Goal: Task Accomplishment & Management: Complete application form

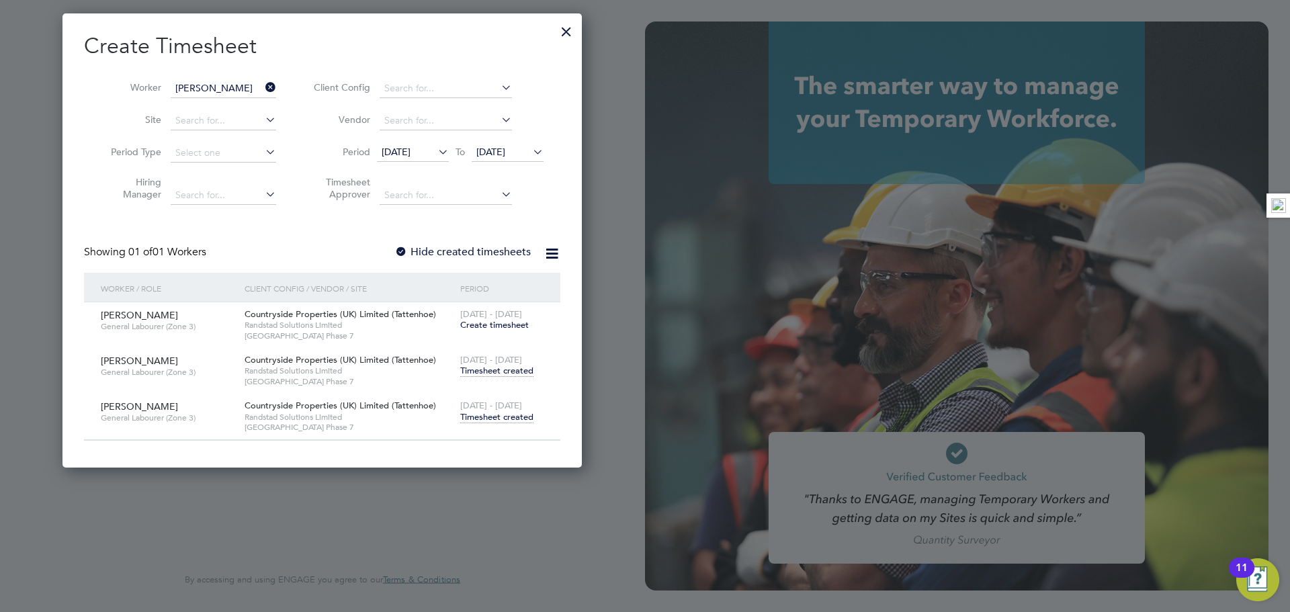
scroll to position [7, 7]
click at [558, 26] on div at bounding box center [566, 28] width 24 height 24
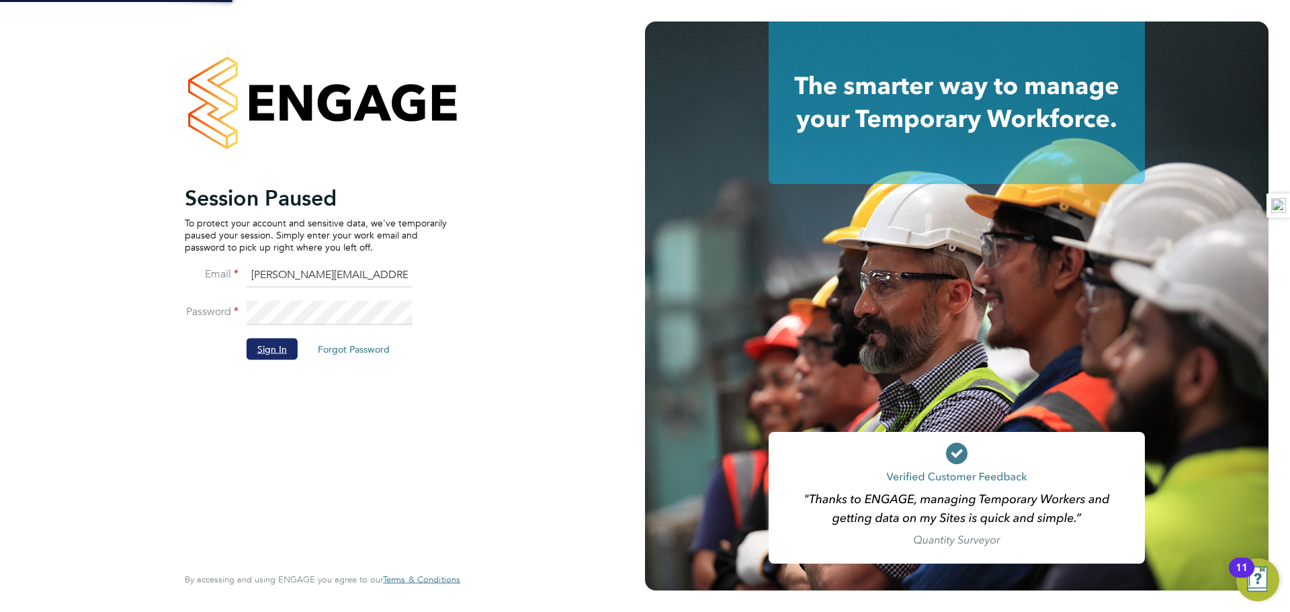
click at [264, 359] on button "Sign In" at bounding box center [272, 349] width 51 height 22
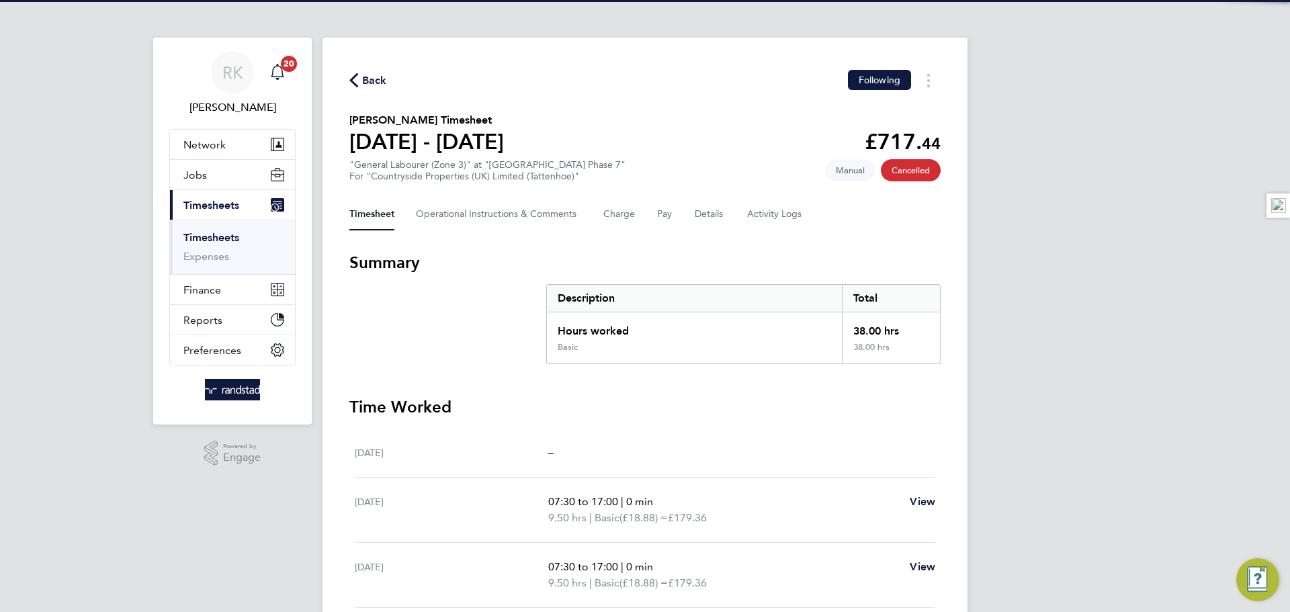
click at [206, 238] on link "Timesheets" at bounding box center [211, 237] width 56 height 13
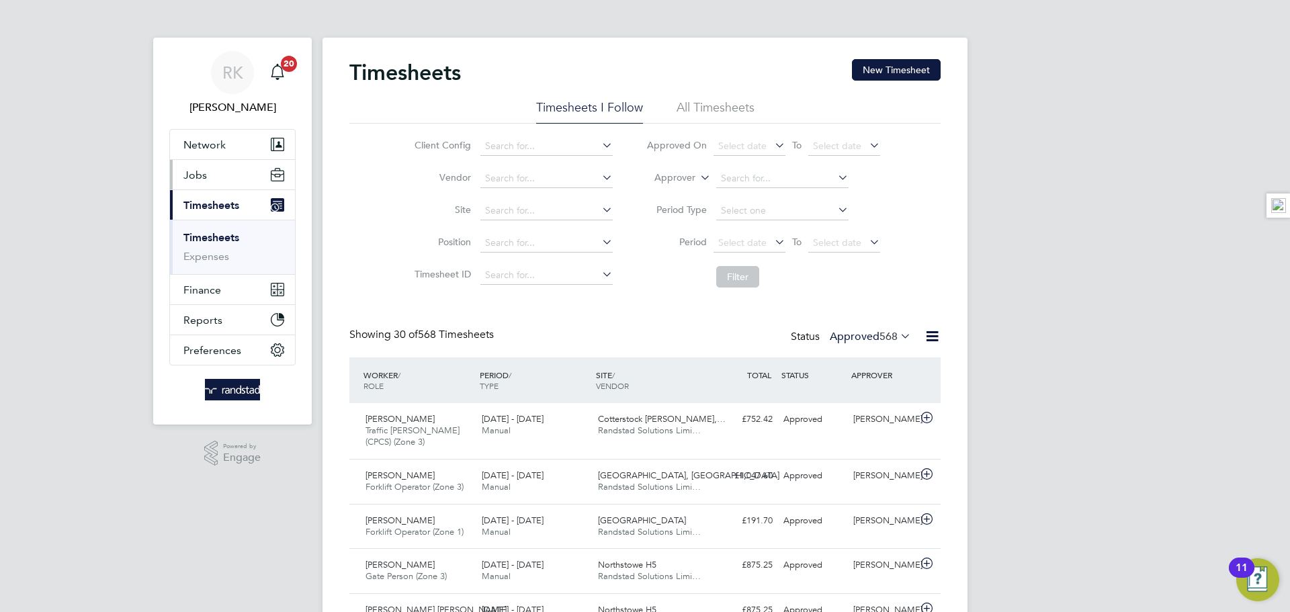
click at [236, 176] on button "Jobs" at bounding box center [232, 175] width 125 height 30
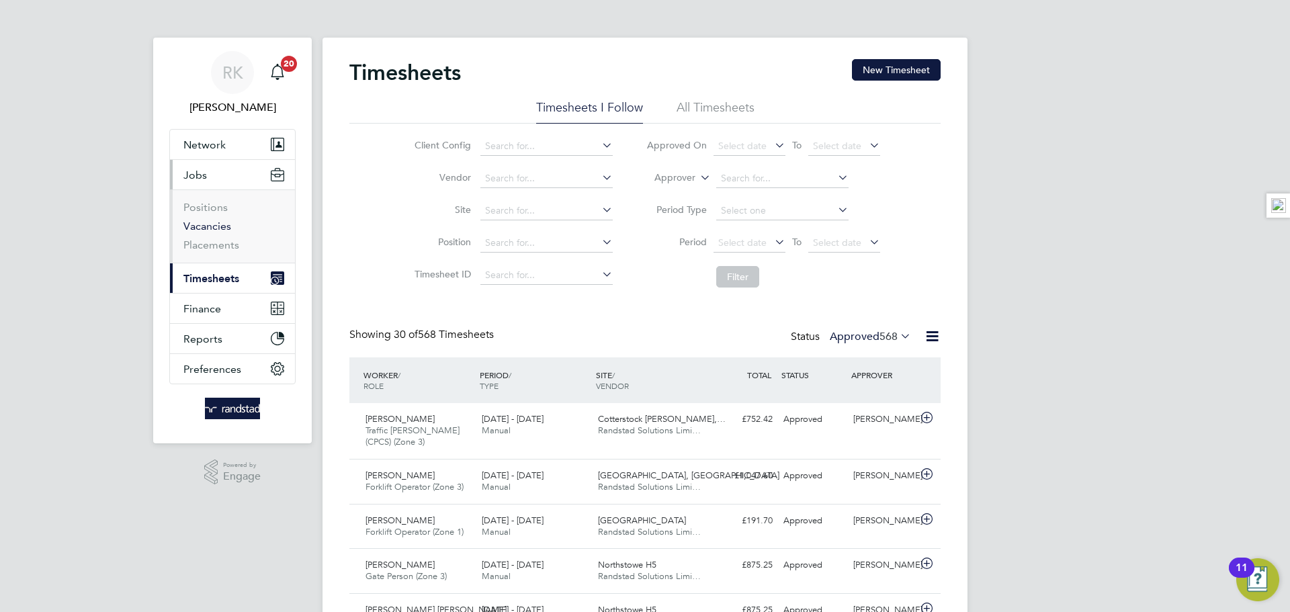
click at [212, 224] on link "Vacancies" at bounding box center [207, 226] width 48 height 13
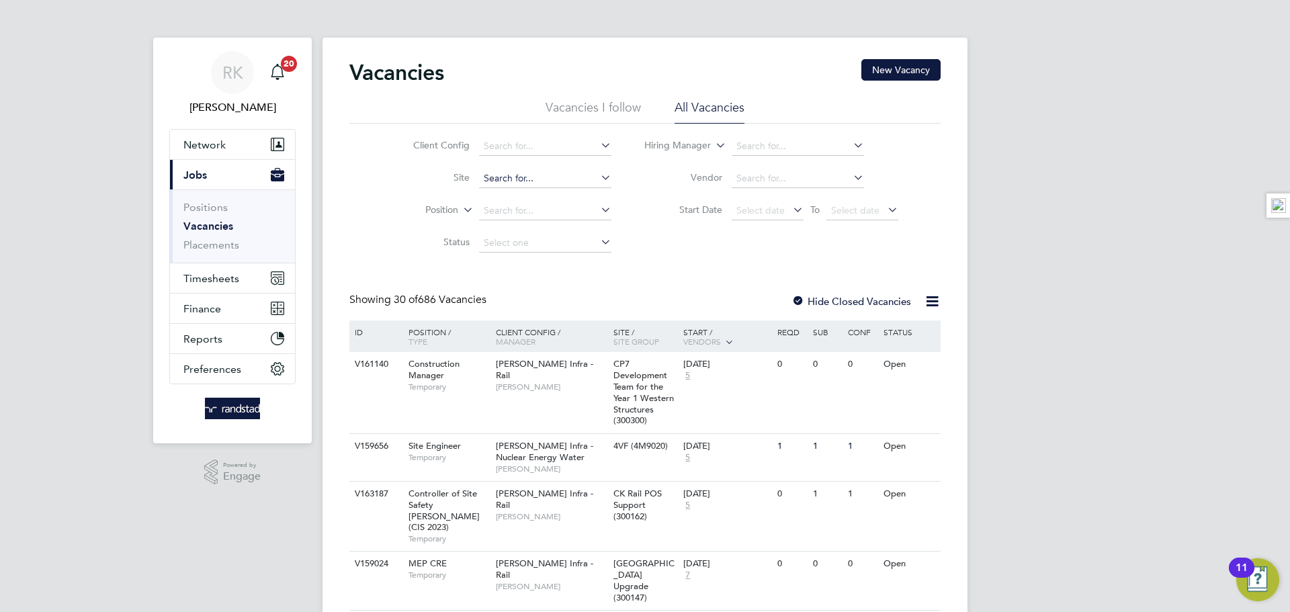
click at [531, 176] on input at bounding box center [545, 178] width 132 height 19
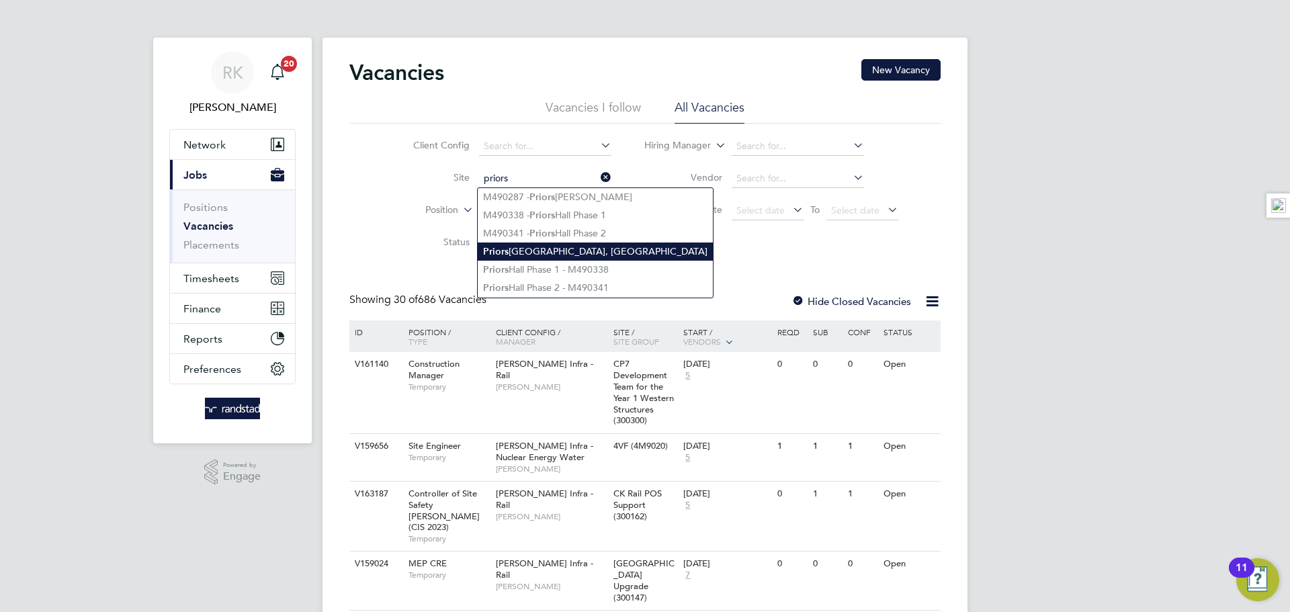
click at [532, 243] on li "Priors Hall Park, Corby" at bounding box center [595, 252] width 235 height 18
type input "[GEOGRAPHIC_DATA], [GEOGRAPHIC_DATA]"
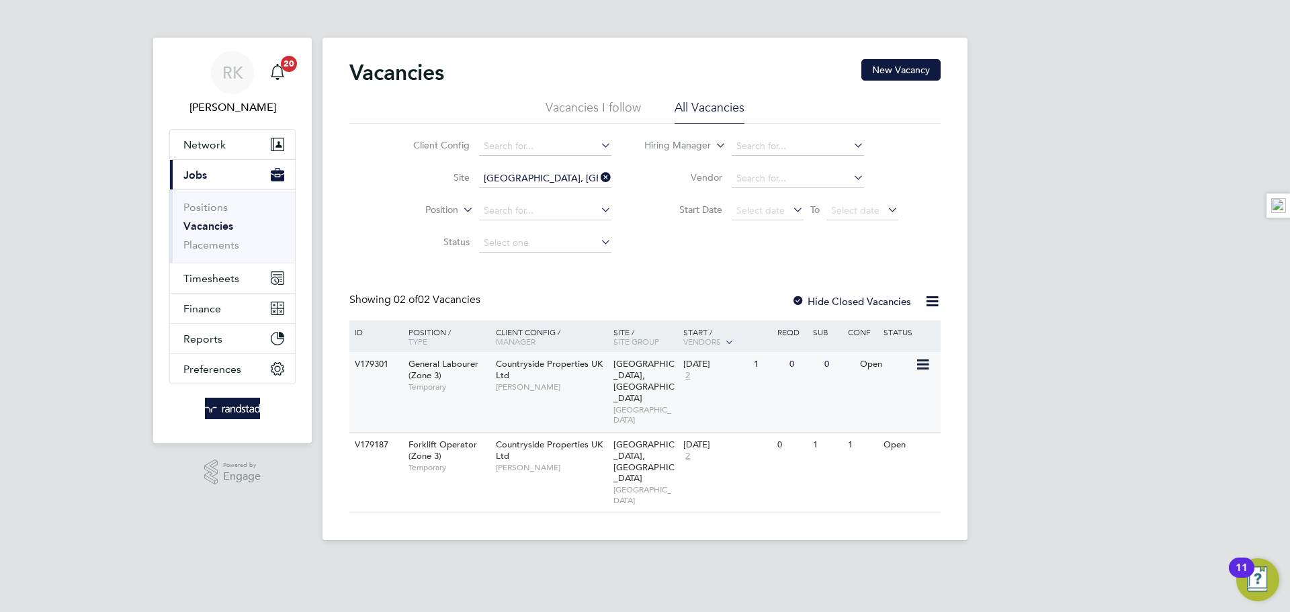
click at [510, 383] on span "George Stanciulescu" at bounding box center [551, 387] width 111 height 11
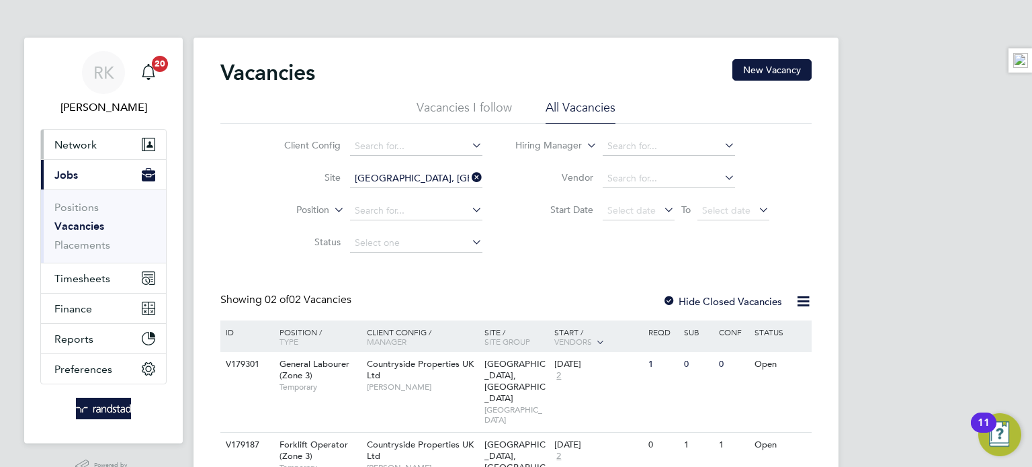
click at [111, 149] on button "Network" at bounding box center [103, 145] width 125 height 30
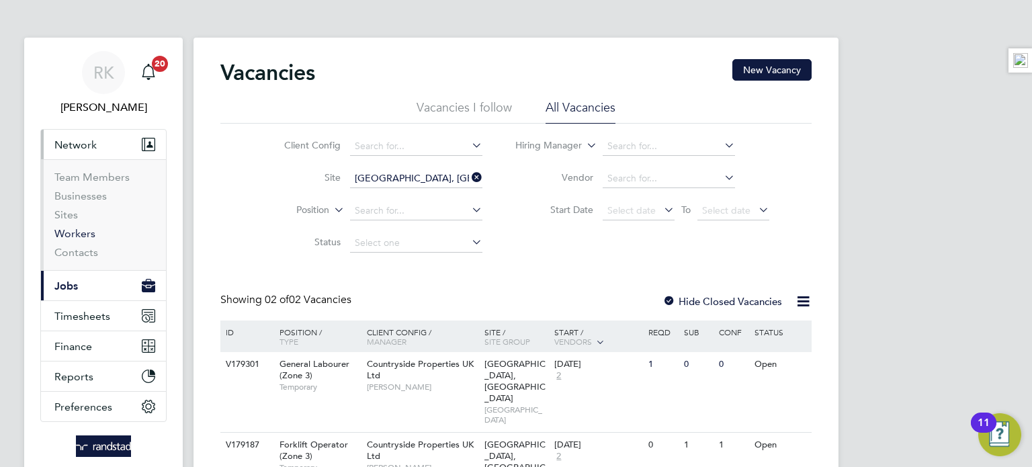
click at [74, 233] on link "Workers" at bounding box center [74, 233] width 41 height 13
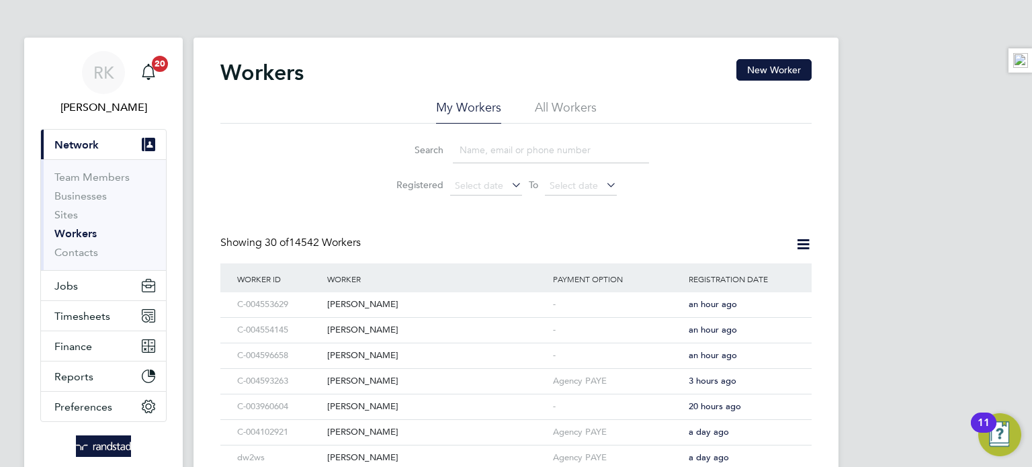
click at [375, 140] on li "Search" at bounding box center [516, 150] width 300 height 40
click at [770, 85] on div "Workers New Worker" at bounding box center [515, 79] width 591 height 40
click at [786, 73] on button "New Worker" at bounding box center [774, 70] width 75 height 22
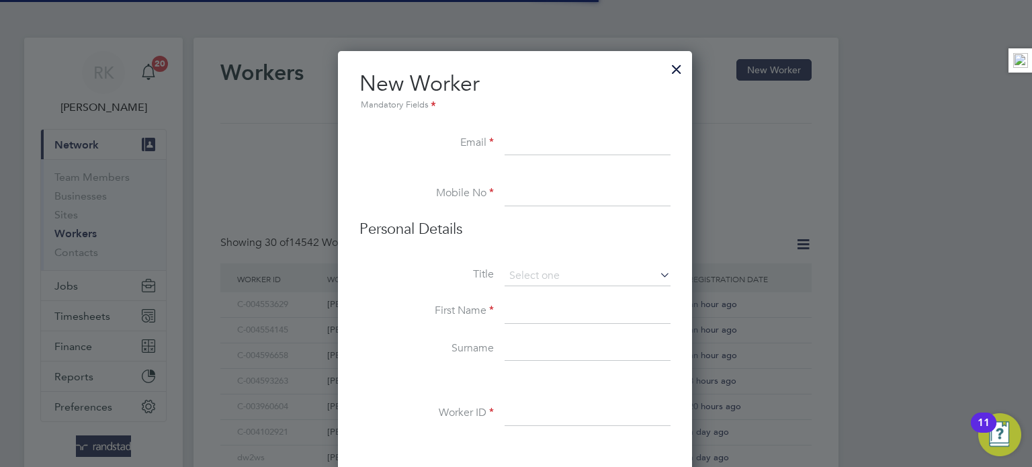
scroll to position [1201, 388]
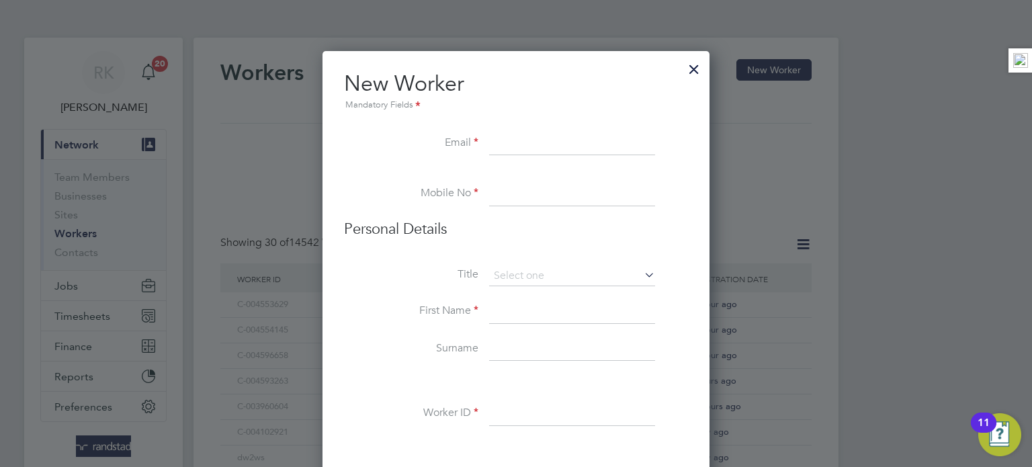
paste input "jackb0yd9125@gmail.com"
type input "jackb0yd9125@gmail.com"
click at [524, 197] on input at bounding box center [572, 194] width 166 height 24
paste input "07851296330"
type input "07851296330"
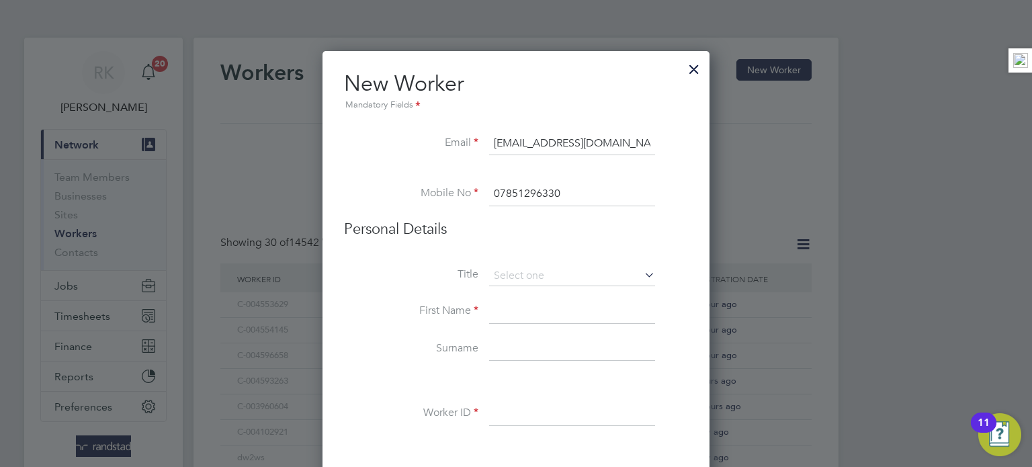
drag, startPoint x: 544, startPoint y: 312, endPoint x: 544, endPoint y: 304, distance: 8.1
click at [544, 310] on input at bounding box center [572, 312] width 166 height 24
type input "Jack"
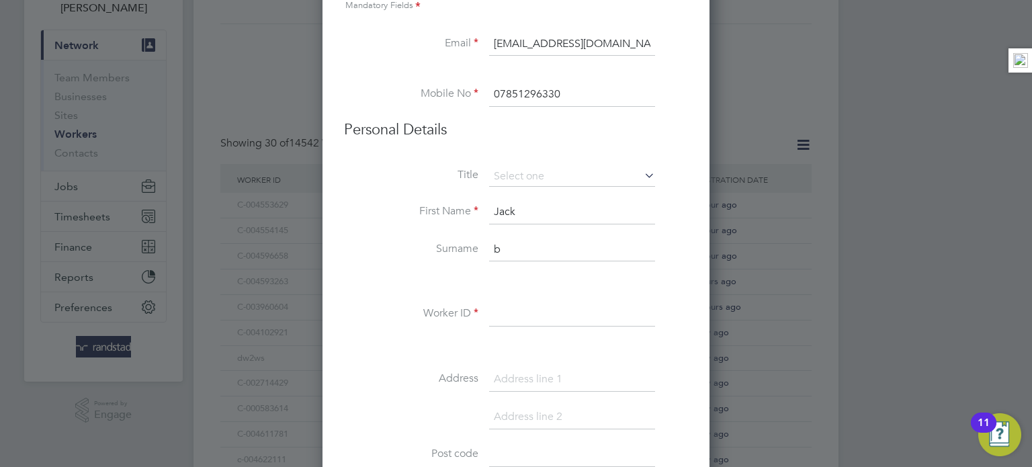
scroll to position [180, 0]
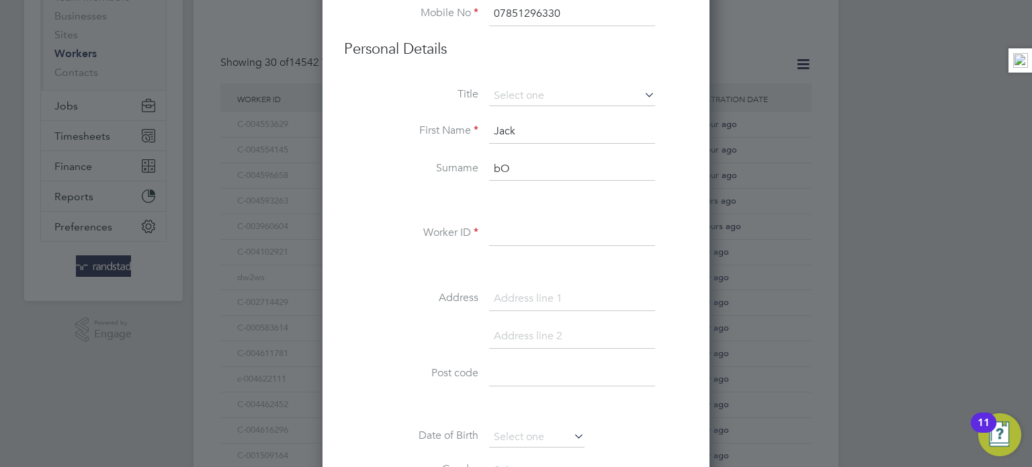
type input "b"
type input "Boyd"
click at [550, 238] on input at bounding box center [572, 234] width 166 height 24
paste input "C-003253979"
type input "C-003253979"
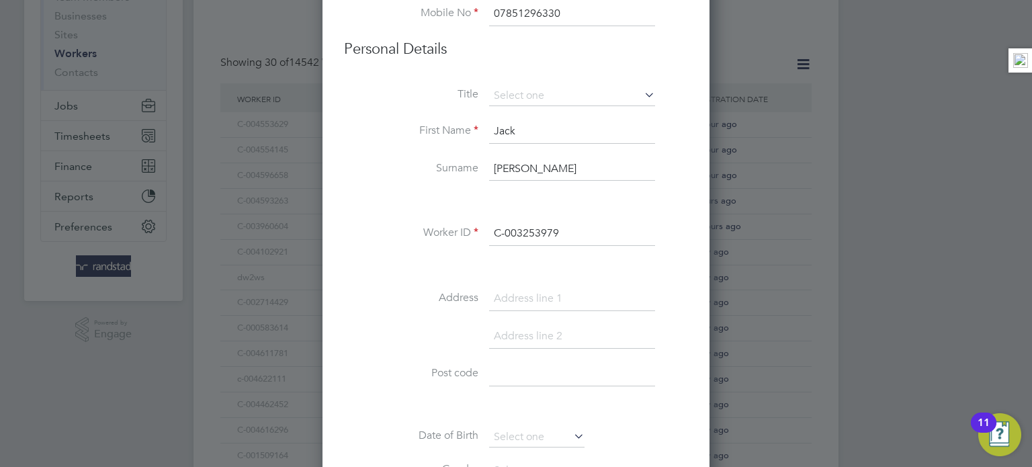
click at [530, 291] on input at bounding box center [572, 299] width 166 height 24
paste input "10 Cromarty House Elizabeth Street"
type input "10 Cromarty House Elizabeth Street"
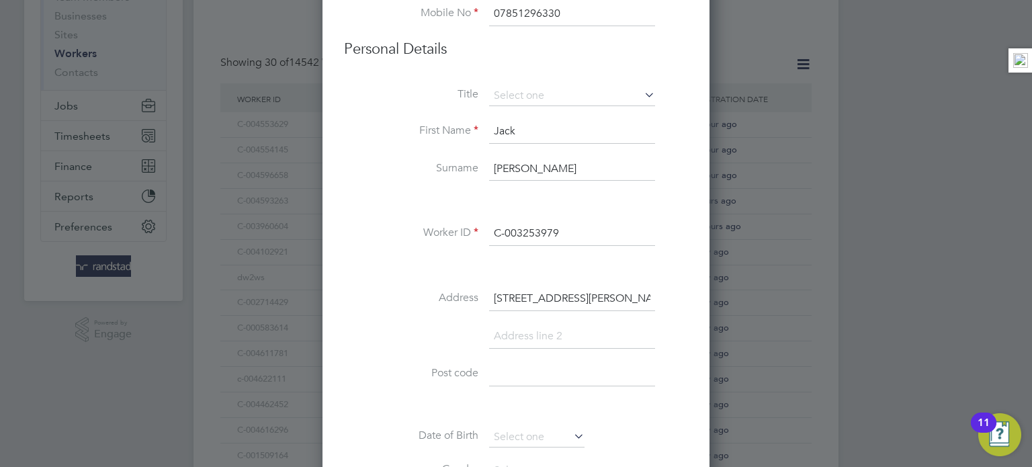
click at [531, 338] on input at bounding box center [572, 337] width 166 height 24
paste input "Corby"
type input "Corby"
click at [539, 421] on input at bounding box center [572, 412] width 166 height 24
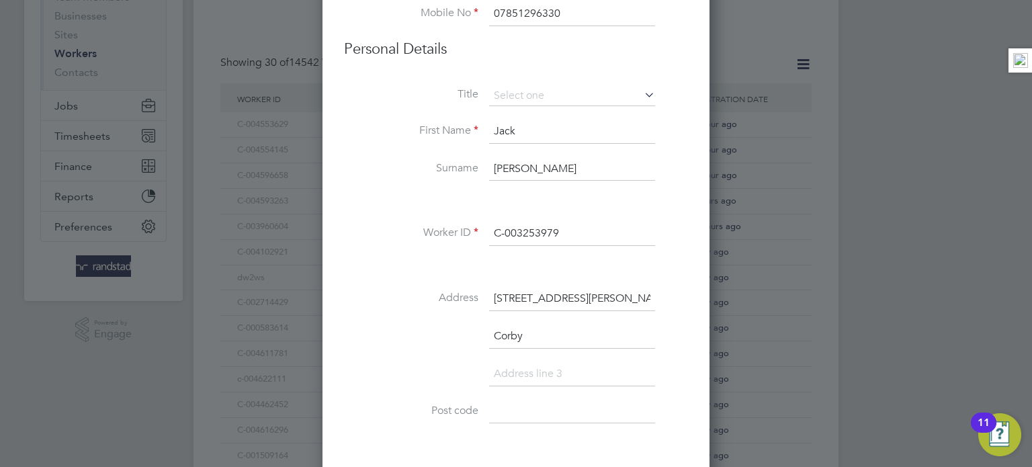
paste input "NN17 1SD"
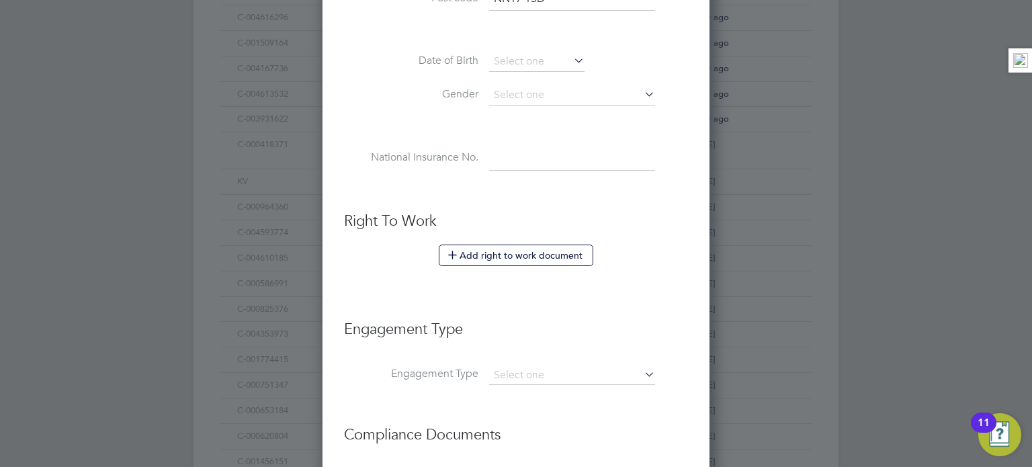
scroll to position [822, 0]
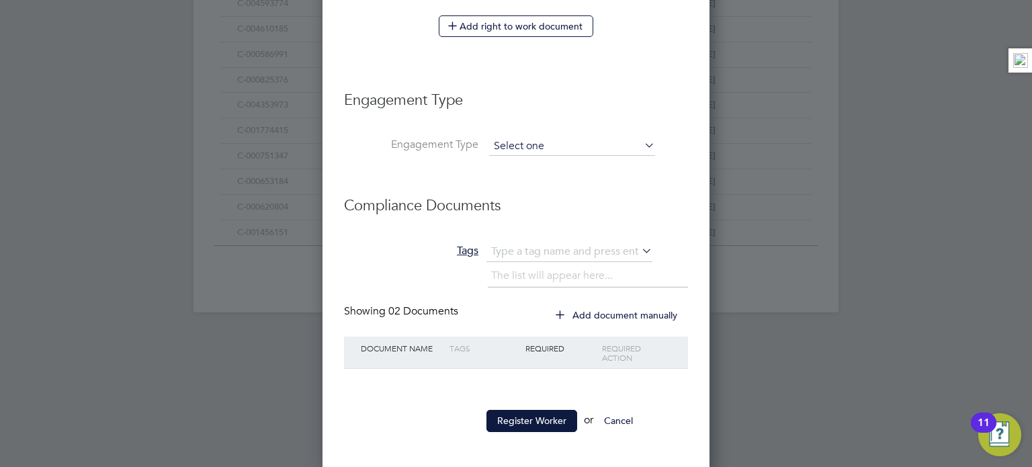
type input "NN17 1SD"
click at [556, 144] on input at bounding box center [572, 146] width 166 height 19
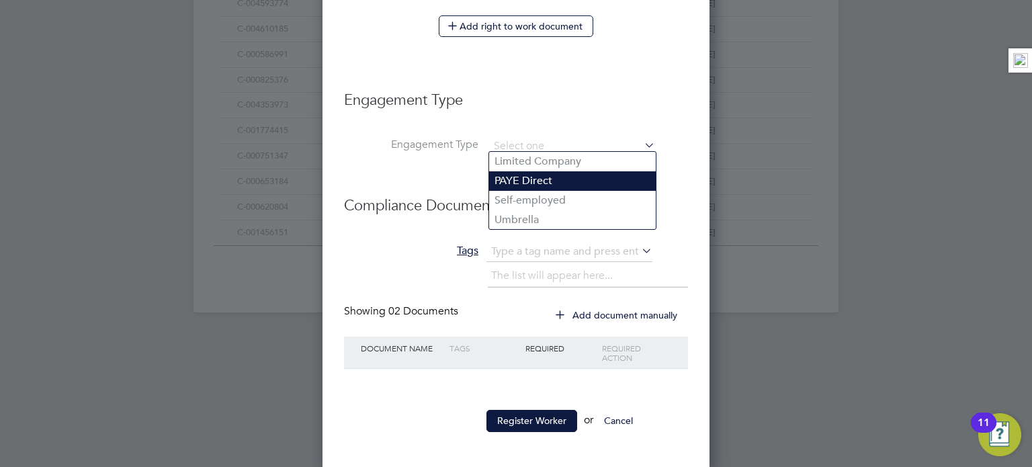
click at [532, 186] on li "PAYE Direct" at bounding box center [572, 180] width 167 height 19
type input "PAYE Direct"
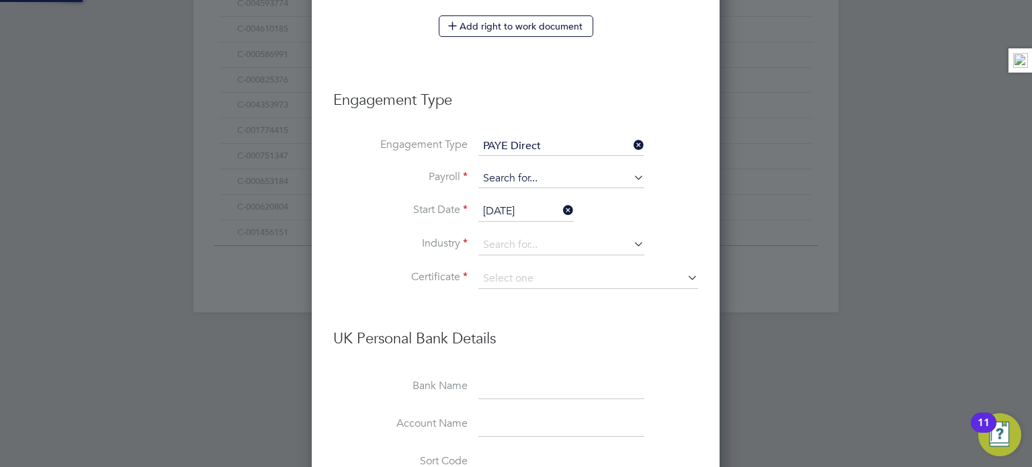
scroll to position [1629, 409]
click at [530, 178] on input at bounding box center [561, 178] width 166 height 19
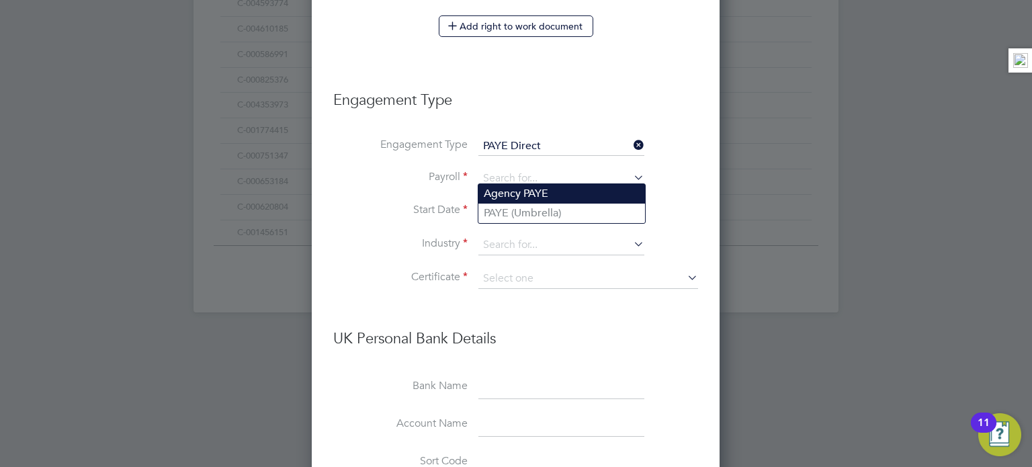
click at [528, 192] on li "Agency PAYE" at bounding box center [561, 193] width 167 height 19
type input "Agency PAYE"
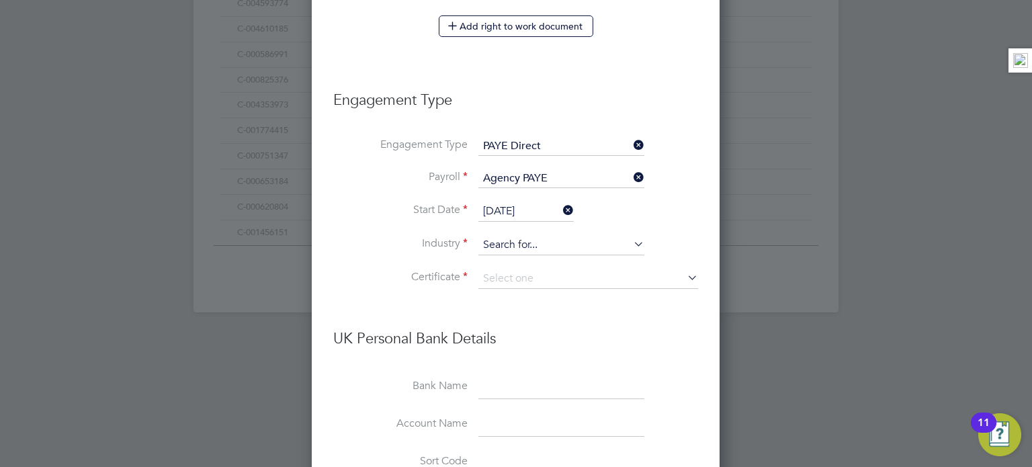
click at [542, 243] on input at bounding box center [561, 245] width 166 height 20
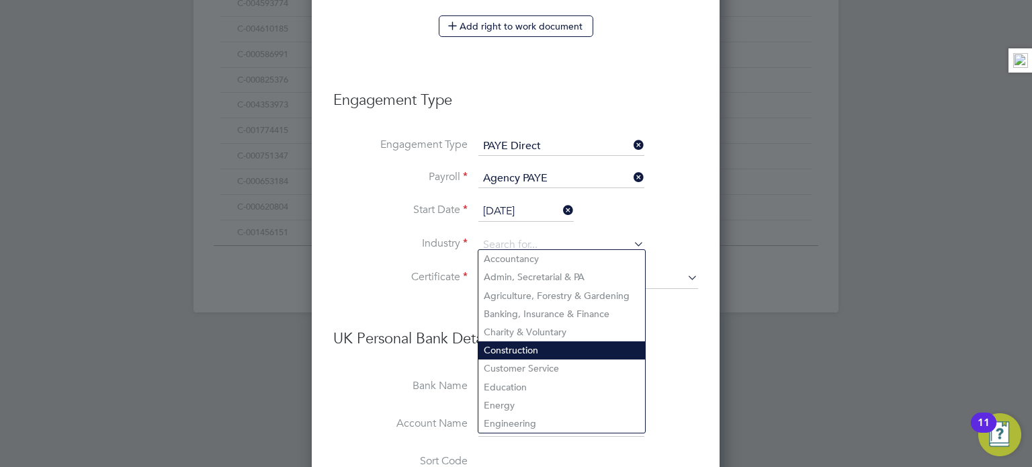
click at [542, 341] on li "Construction" at bounding box center [561, 350] width 167 height 18
type input "Construction"
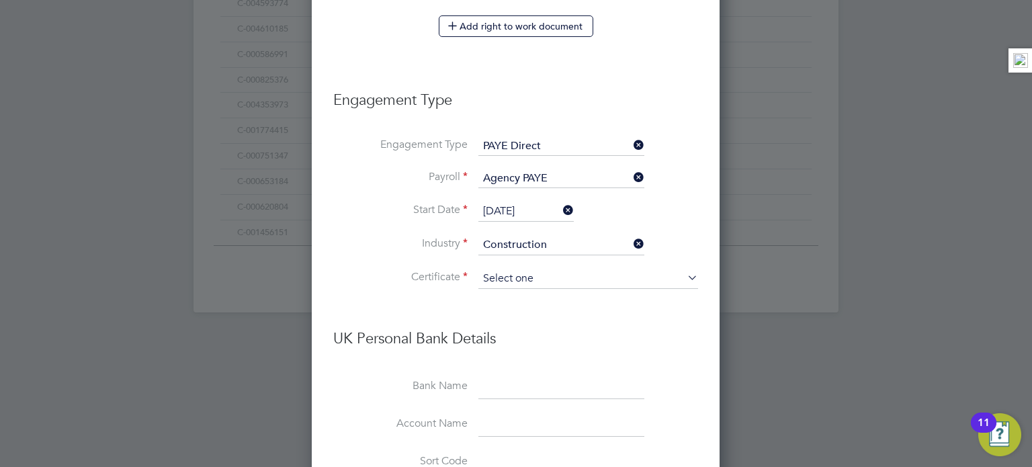
click at [535, 269] on input at bounding box center [588, 279] width 220 height 20
click at [534, 319] on li "Don't know" at bounding box center [588, 327] width 220 height 17
type input "Don't know"
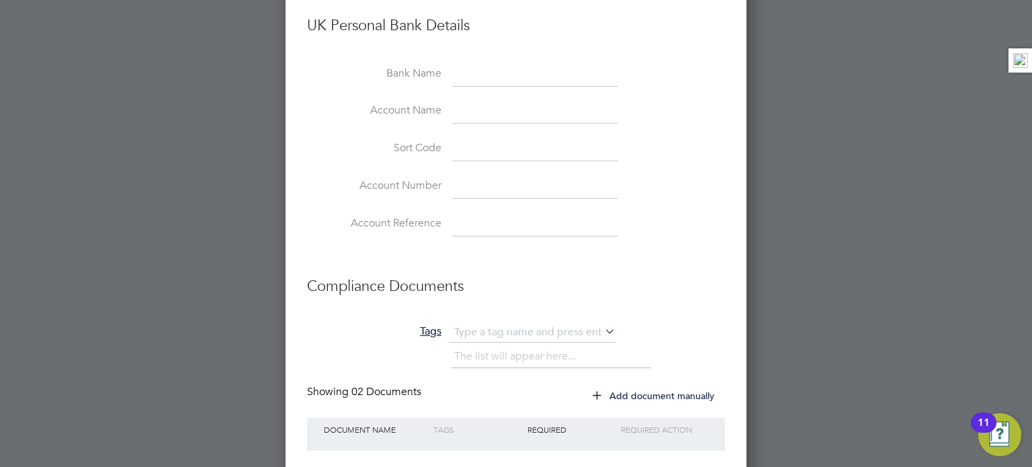
scroll to position [1280, 0]
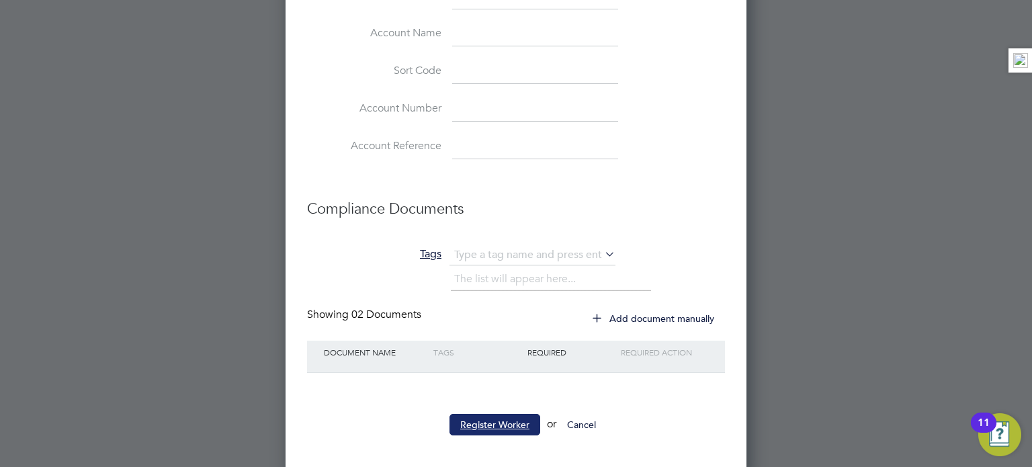
click at [501, 414] on button "Register Worker" at bounding box center [495, 425] width 91 height 22
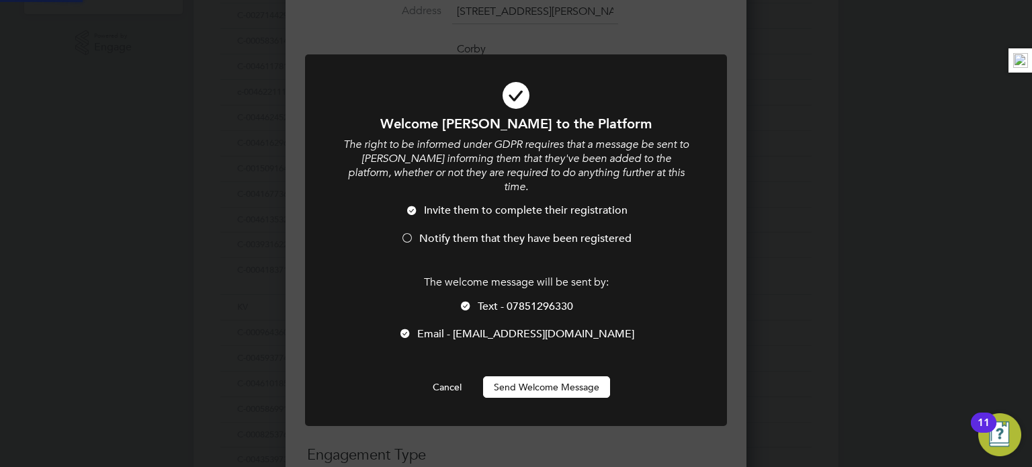
scroll to position [0, 0]
click at [465, 232] on span "Notify them that they have been registered" at bounding box center [525, 238] width 212 height 13
click at [534, 378] on button "Send Welcome Message" at bounding box center [546, 387] width 127 height 22
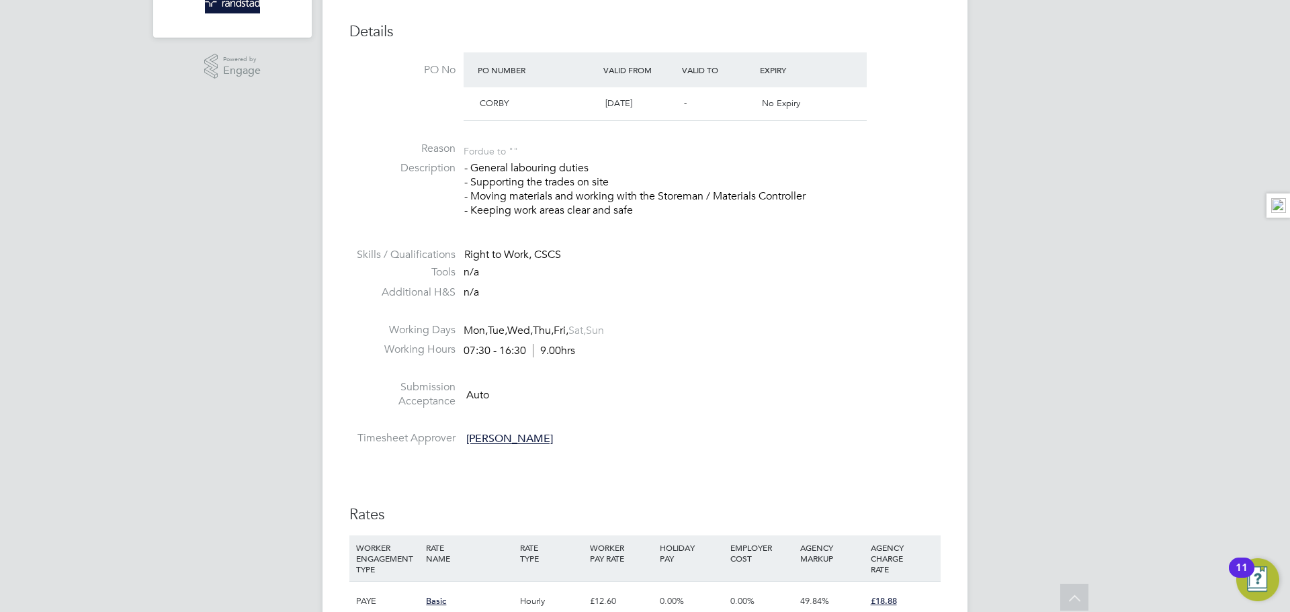
scroll to position [743, 0]
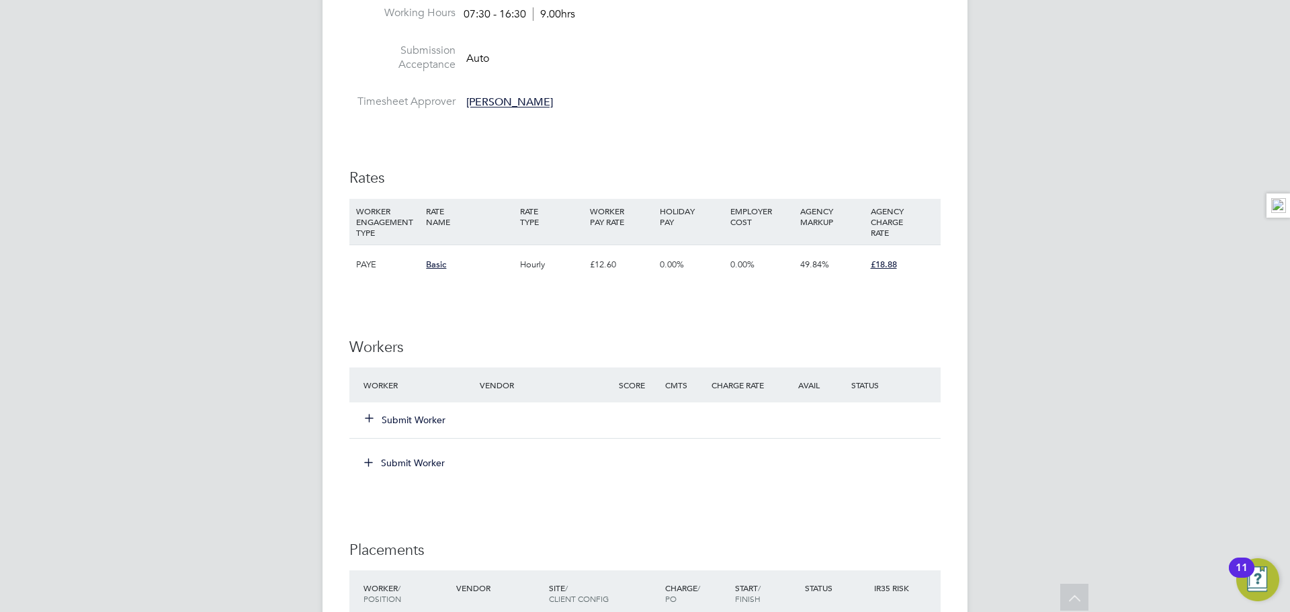
click at [368, 413] on icon at bounding box center [369, 418] width 10 height 10
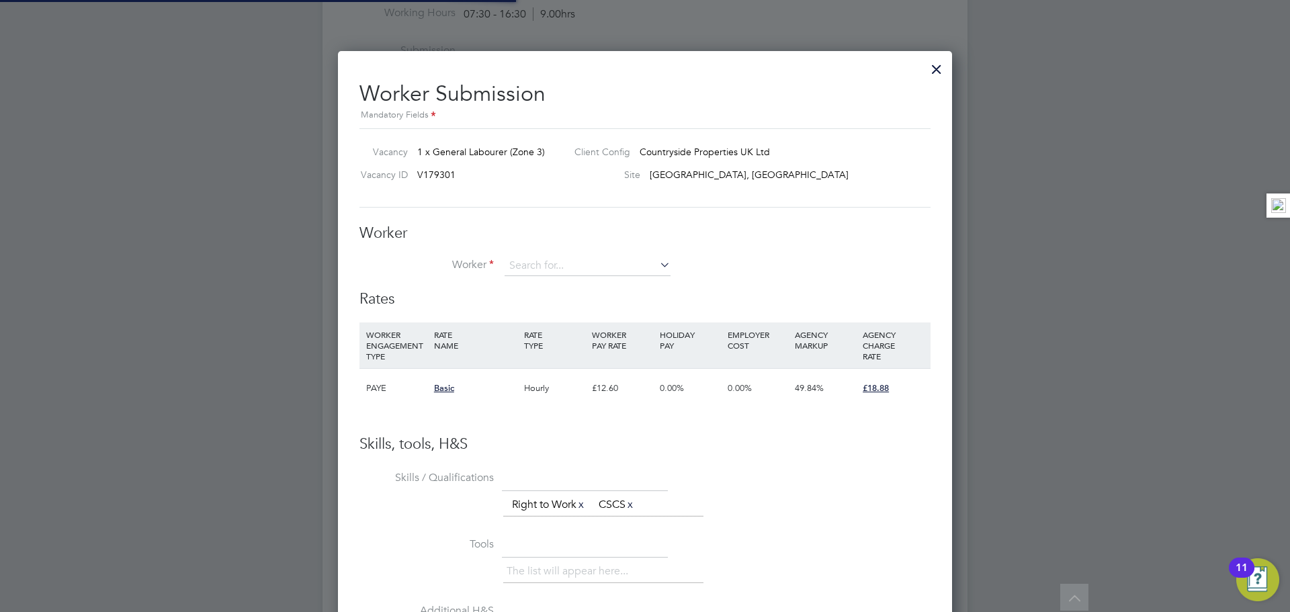
scroll to position [831, 615]
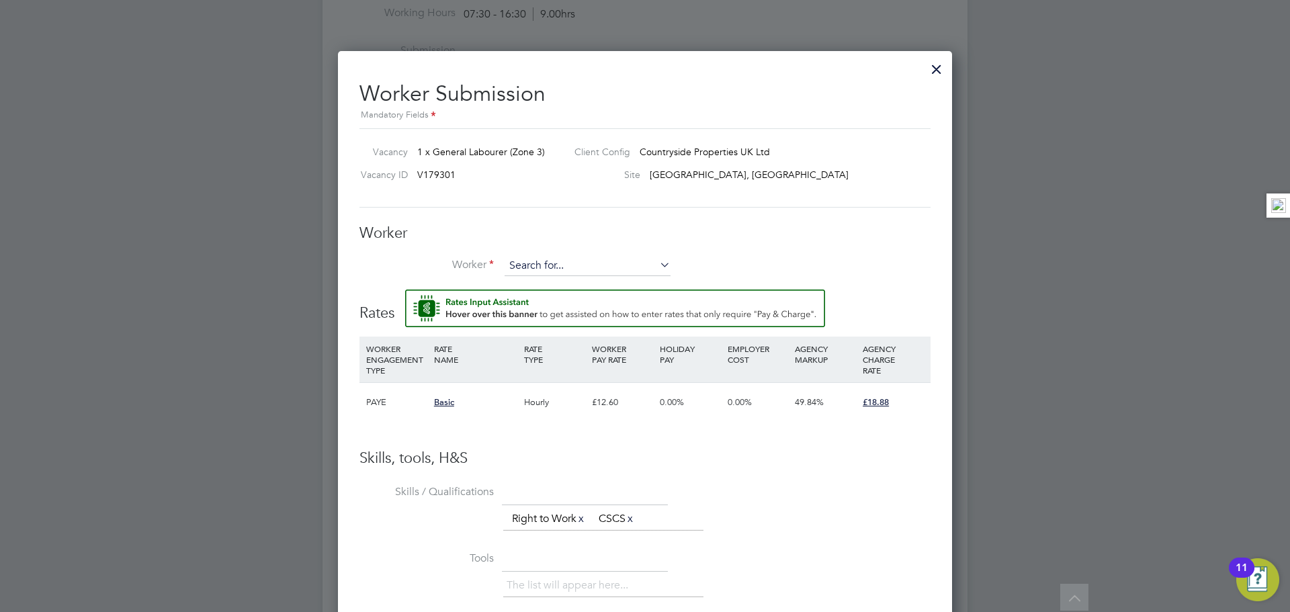
click at [528, 267] on input at bounding box center [588, 266] width 166 height 20
type input "jack boyd"
click at [579, 267] on input at bounding box center [588, 266] width 166 height 20
click at [598, 296] on li "Jack Bo yd (C-003253979)" at bounding box center [587, 305] width 167 height 18
type input "Jack Boyd (C-003253979)"
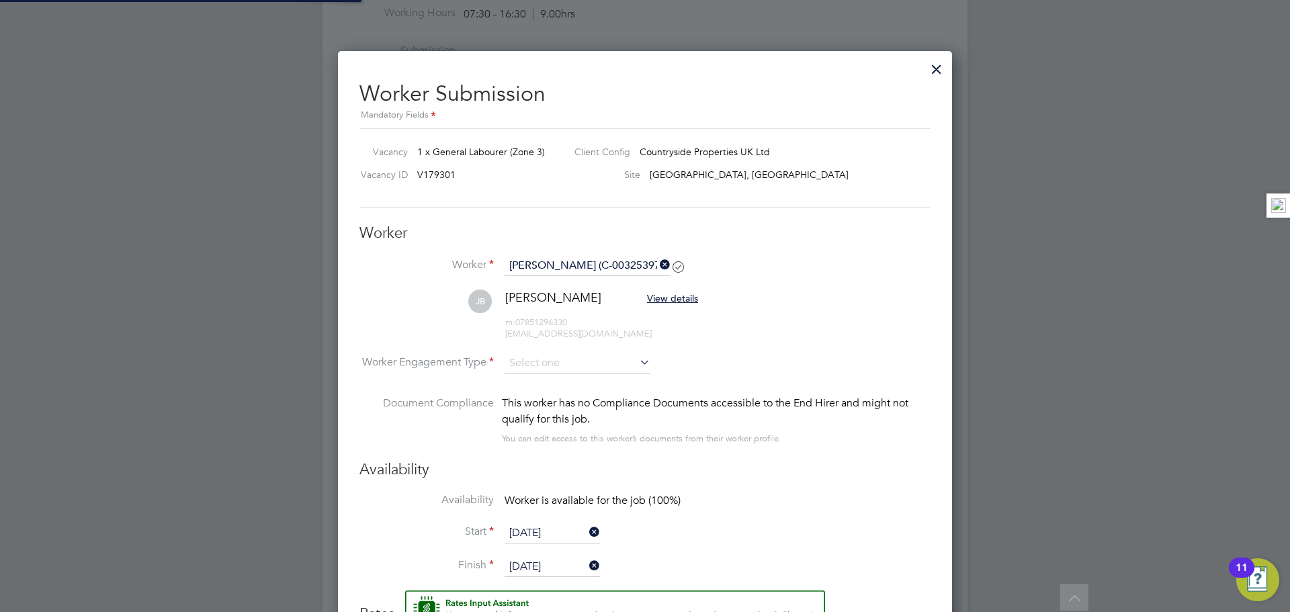
scroll to position [1132, 615]
click at [575, 349] on li "JB Jack Boyd View details m: 07851296330 jackb0yd9125@gmail.com" at bounding box center [645, 322] width 571 height 64
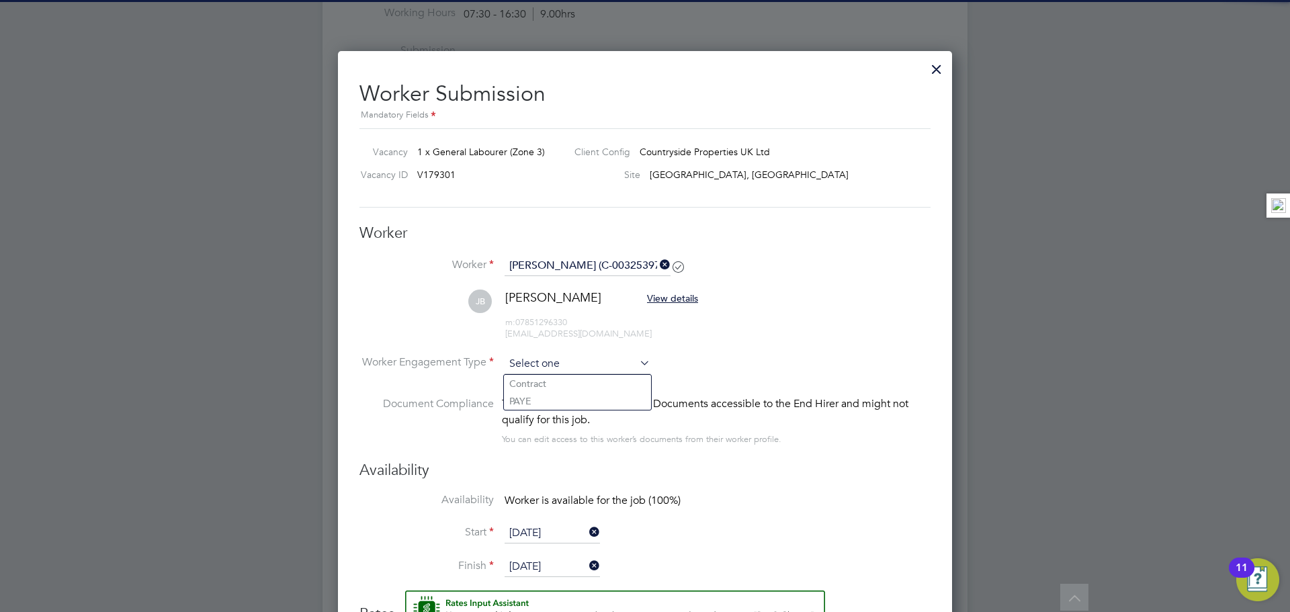
click at [571, 366] on input at bounding box center [578, 364] width 146 height 20
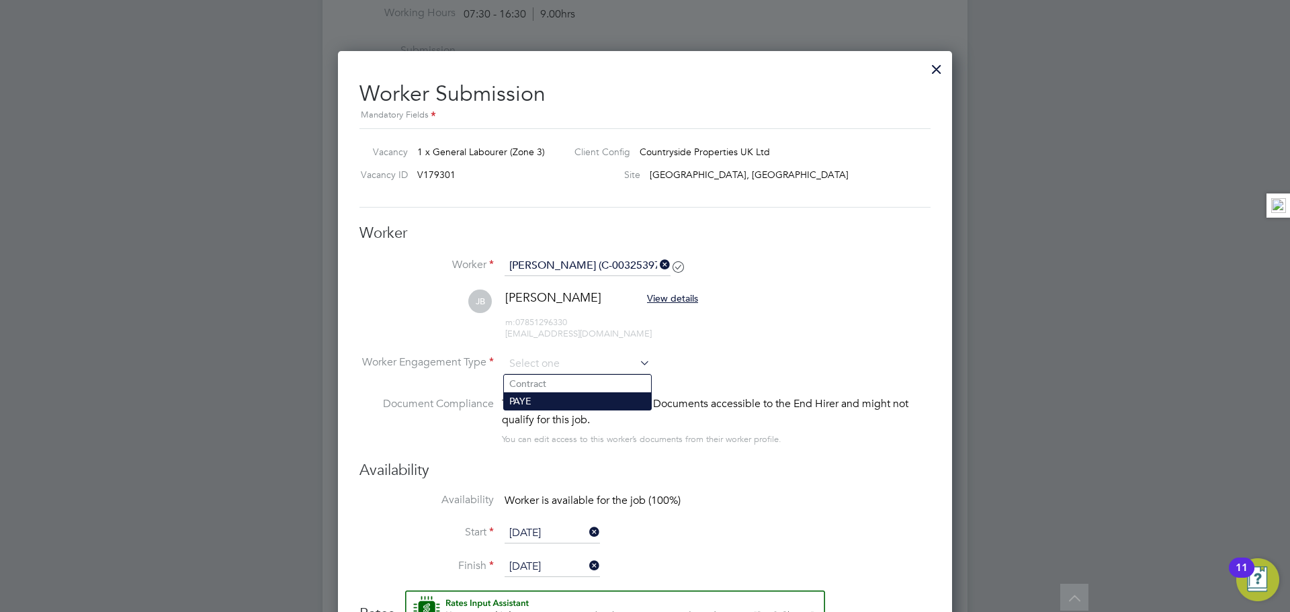
click at [564, 399] on li "PAYE" at bounding box center [577, 400] width 147 height 17
type input "PAYE"
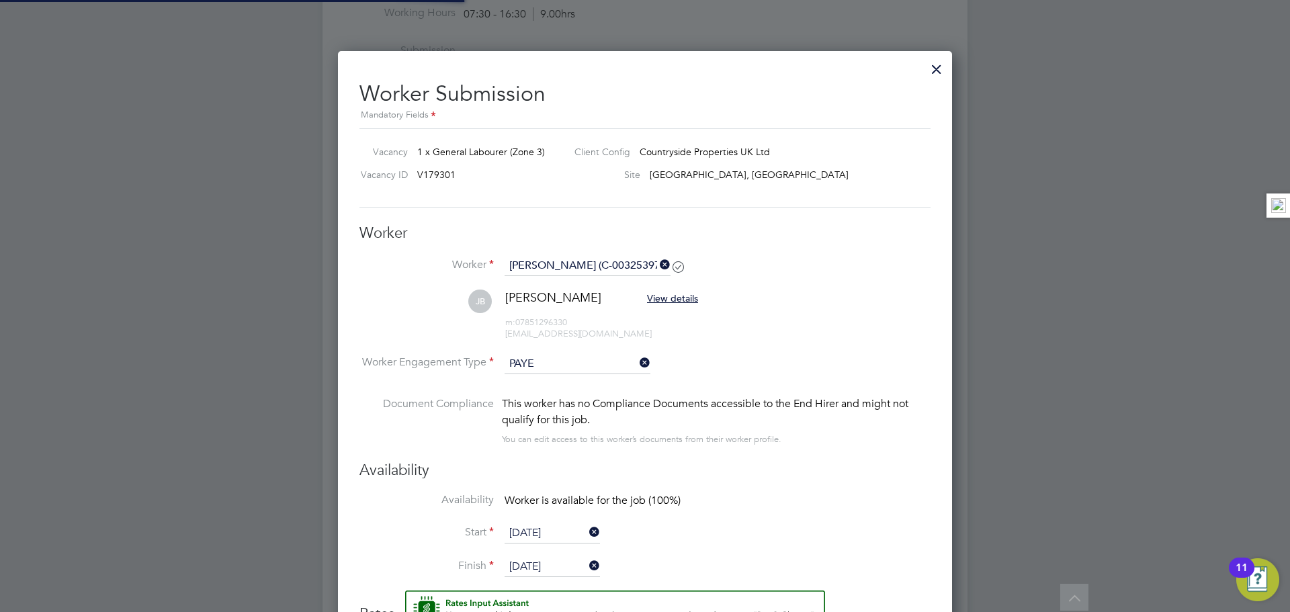
scroll to position [1021, 0]
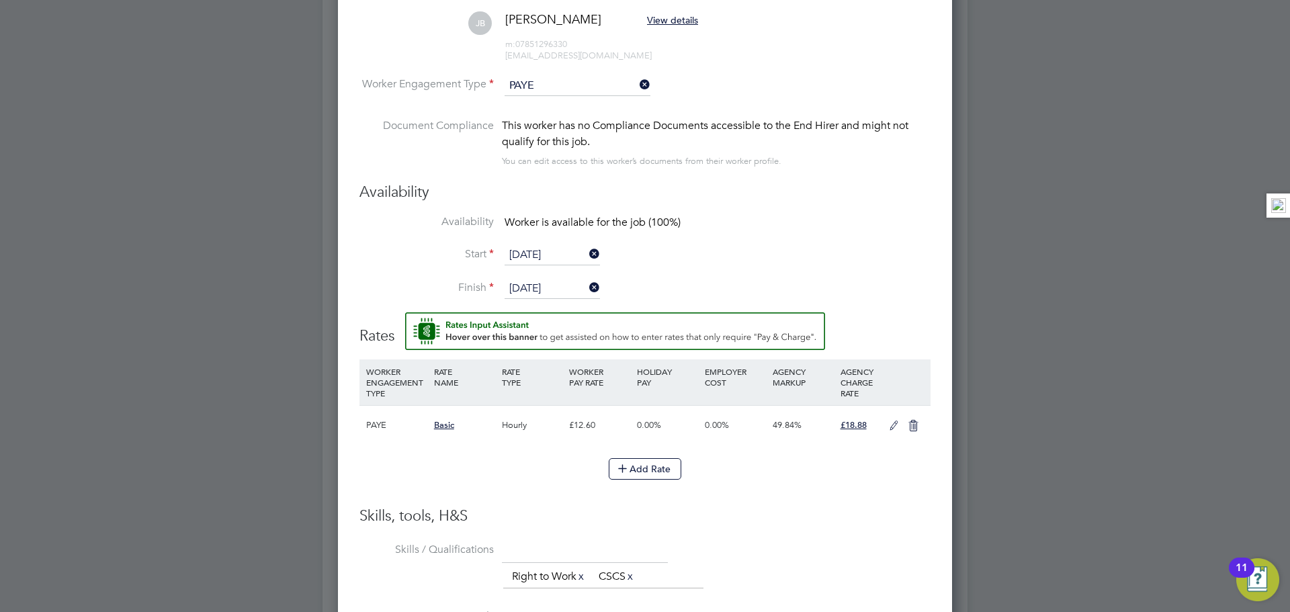
click at [894, 423] on icon at bounding box center [894, 426] width 17 height 11
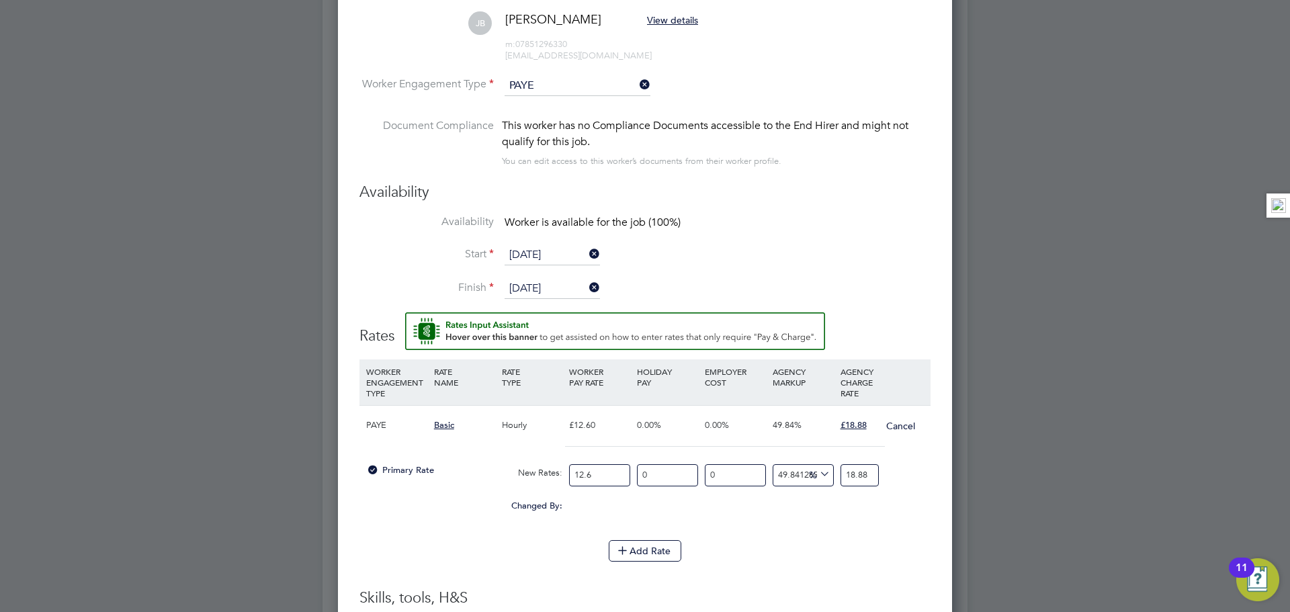
drag, startPoint x: 611, startPoint y: 472, endPoint x: 505, endPoint y: 472, distance: 106.2
click at [505, 472] on div "Primary Rate New Rates: 12.6 0 n/a 0 n/a 49.84126984126984 0 % 18.88" at bounding box center [645, 476] width 571 height 36
type input "1"
type input "1.4984126984126984"
type input "14"
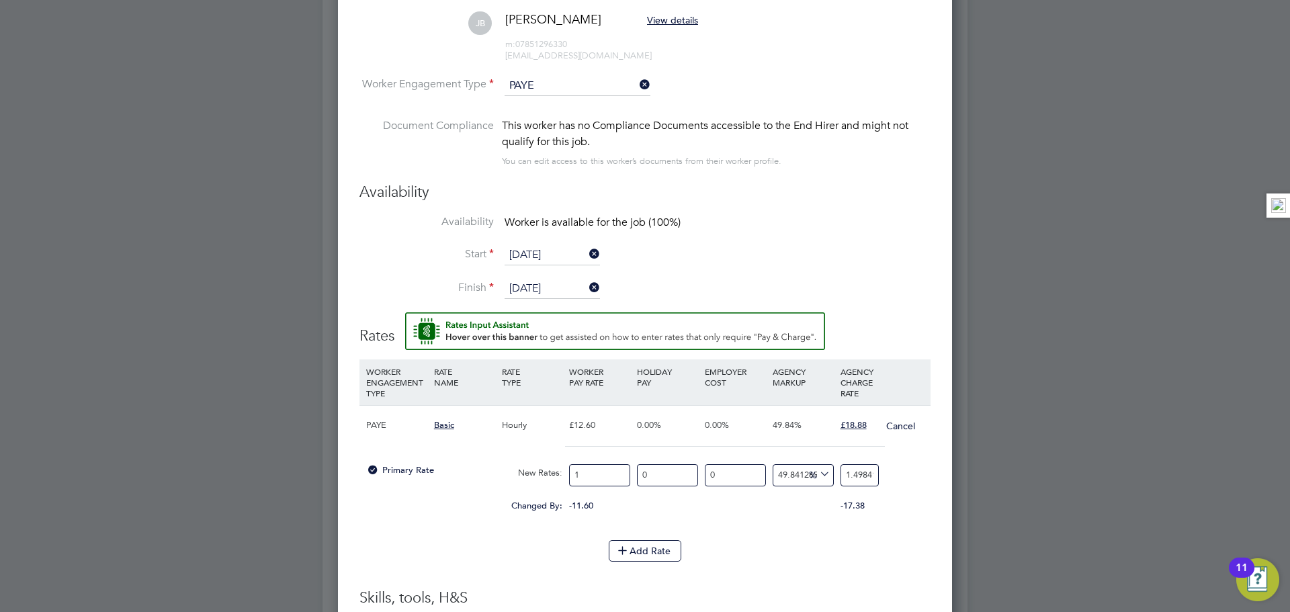
type input "20.977777777777778"
type input "14.1"
type input "21.127619047619046"
type input "14.12"
type input "21.157587301587302"
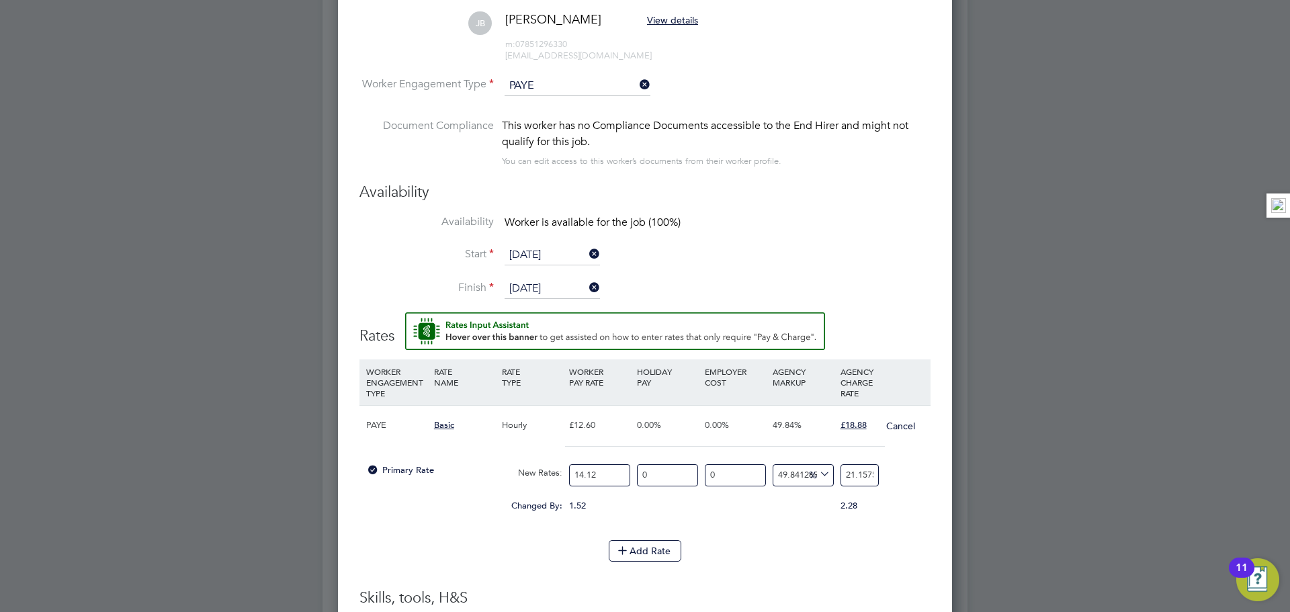
type input "14.12"
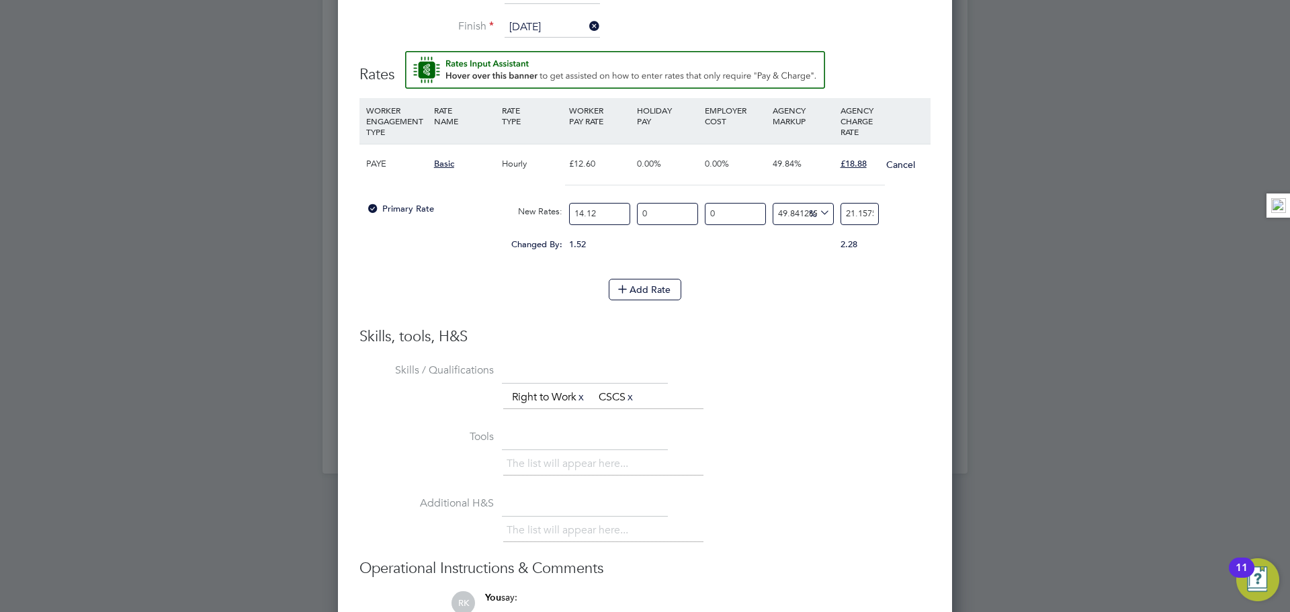
scroll to position [0, 58]
drag, startPoint x: 876, startPoint y: 211, endPoint x: 961, endPoint y: 200, distance: 86.0
type input "-71.671388101983"
type input "4"
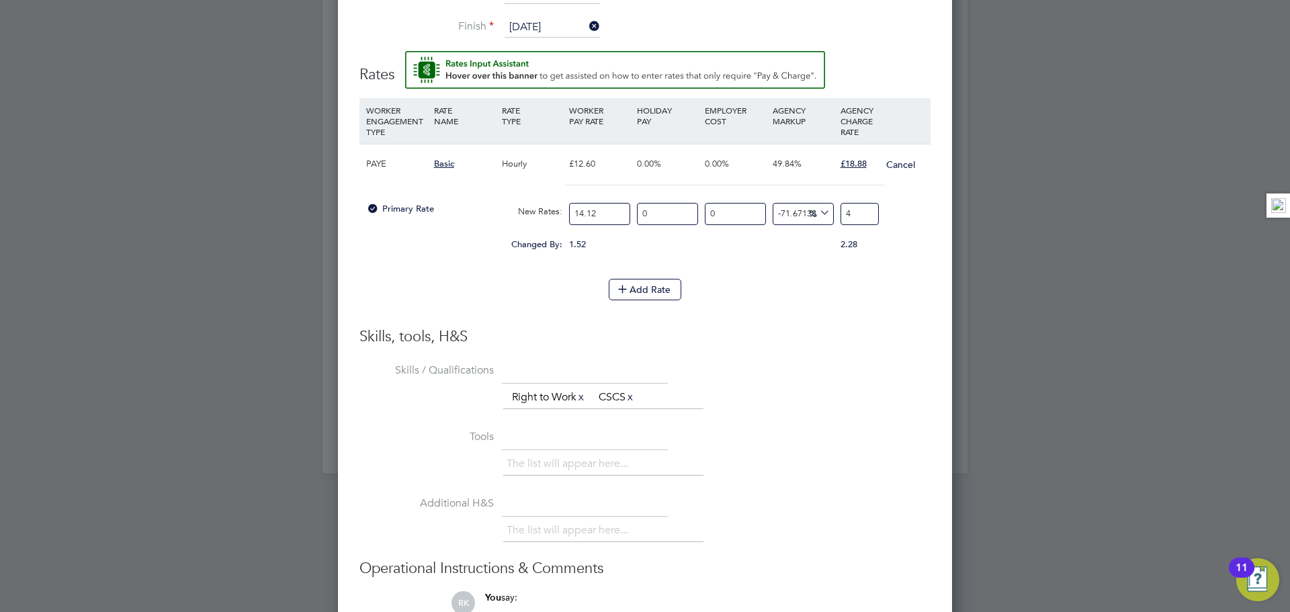
scroll to position [0, 0]
type input "-92.91784702549575"
type input "1"
type input "27.478753541076486"
type input "18"
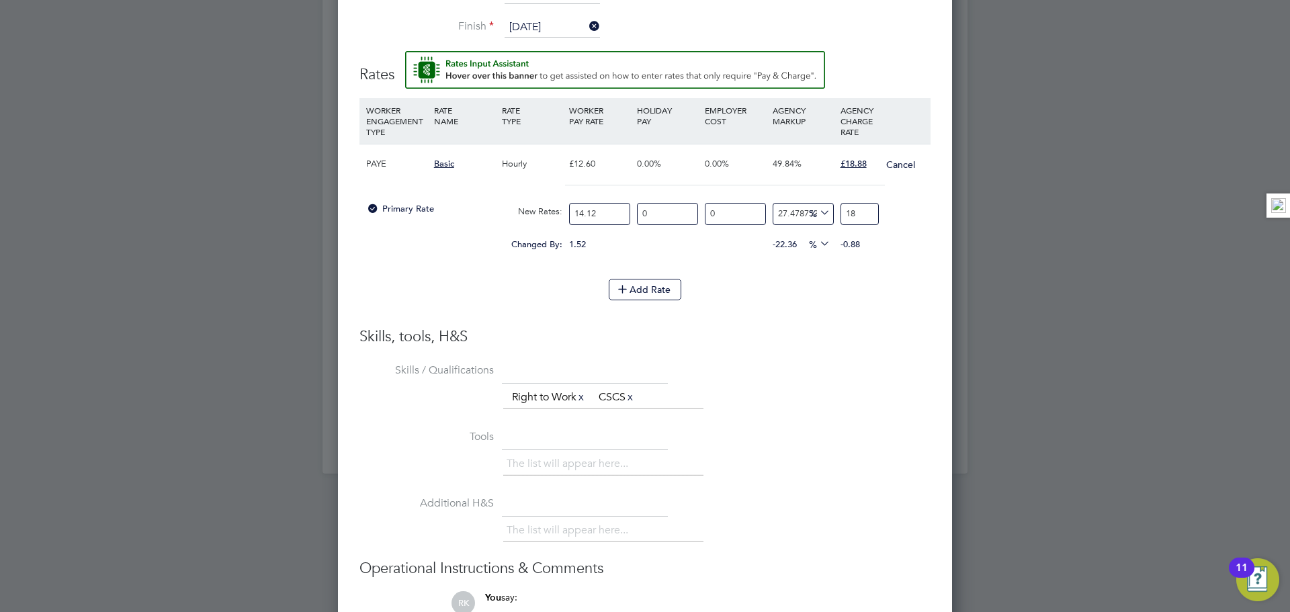
type input "33.14447592067989"
type input "18.8"
type input "33.711048158640224"
type input "18.88"
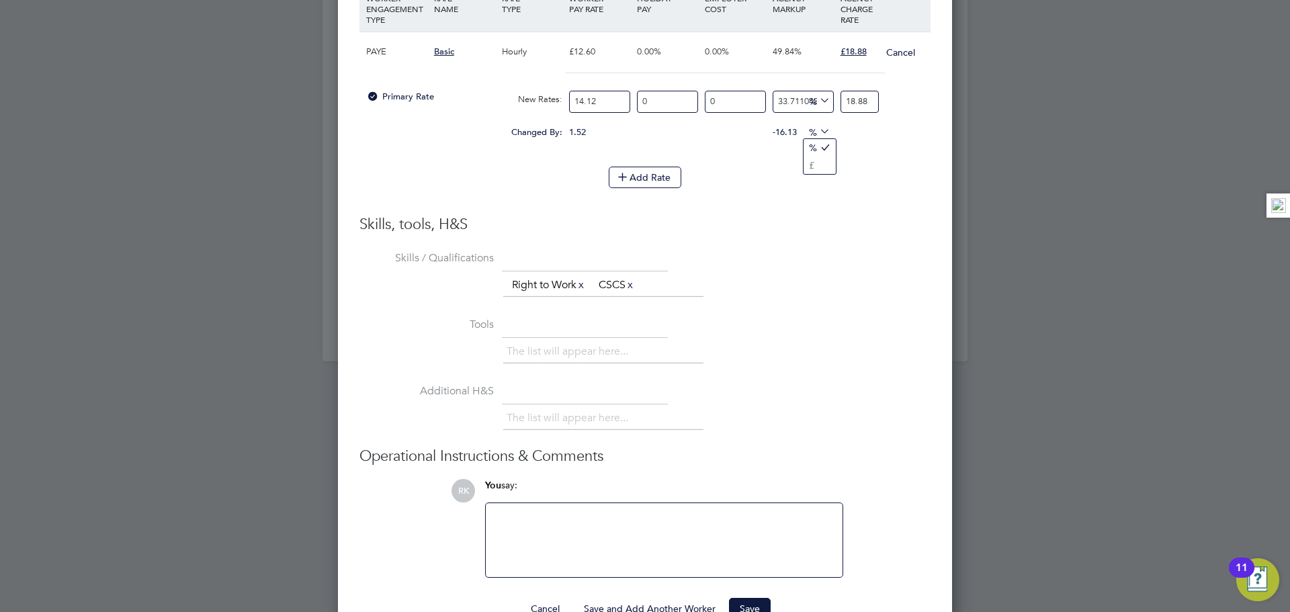
scroll to position [1430, 0]
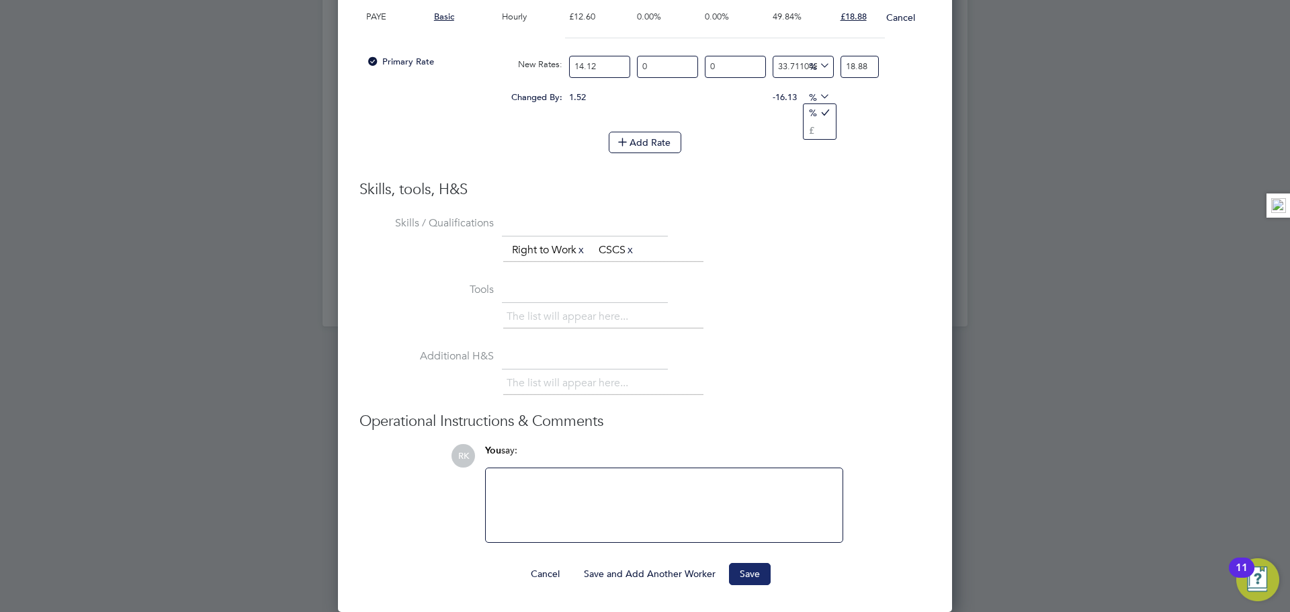
click at [729, 565] on button "Save" at bounding box center [750, 574] width 42 height 22
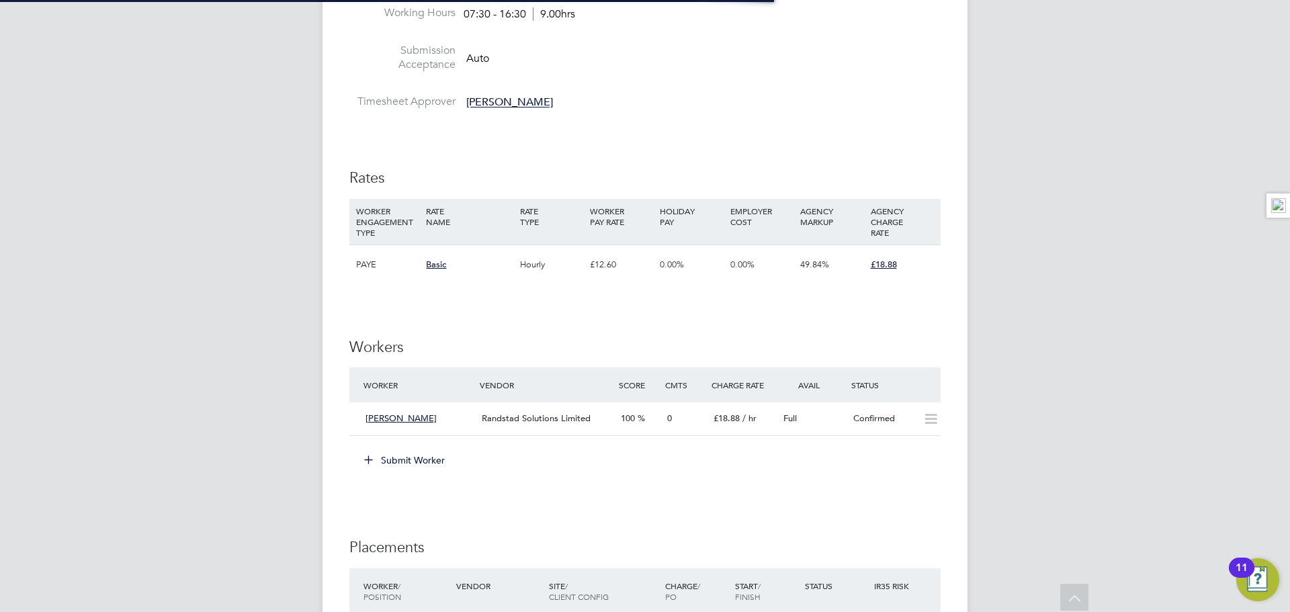
scroll to position [50, 93]
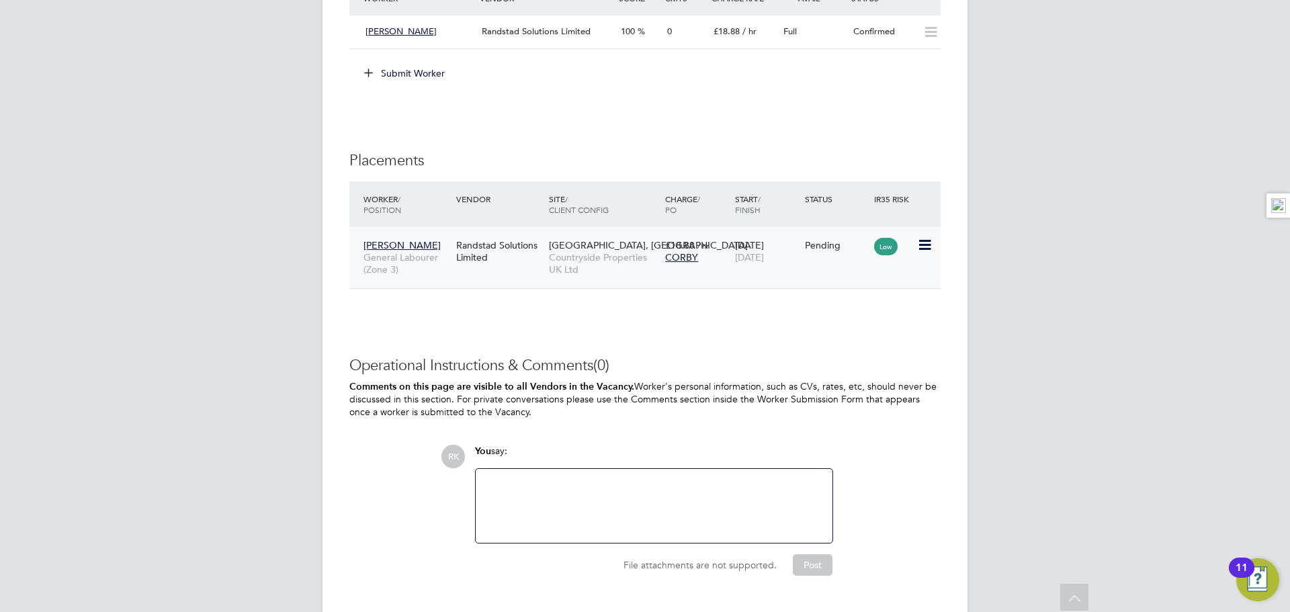
click at [925, 243] on icon at bounding box center [923, 245] width 13 height 16
click at [871, 324] on li "Start" at bounding box center [883, 328] width 95 height 19
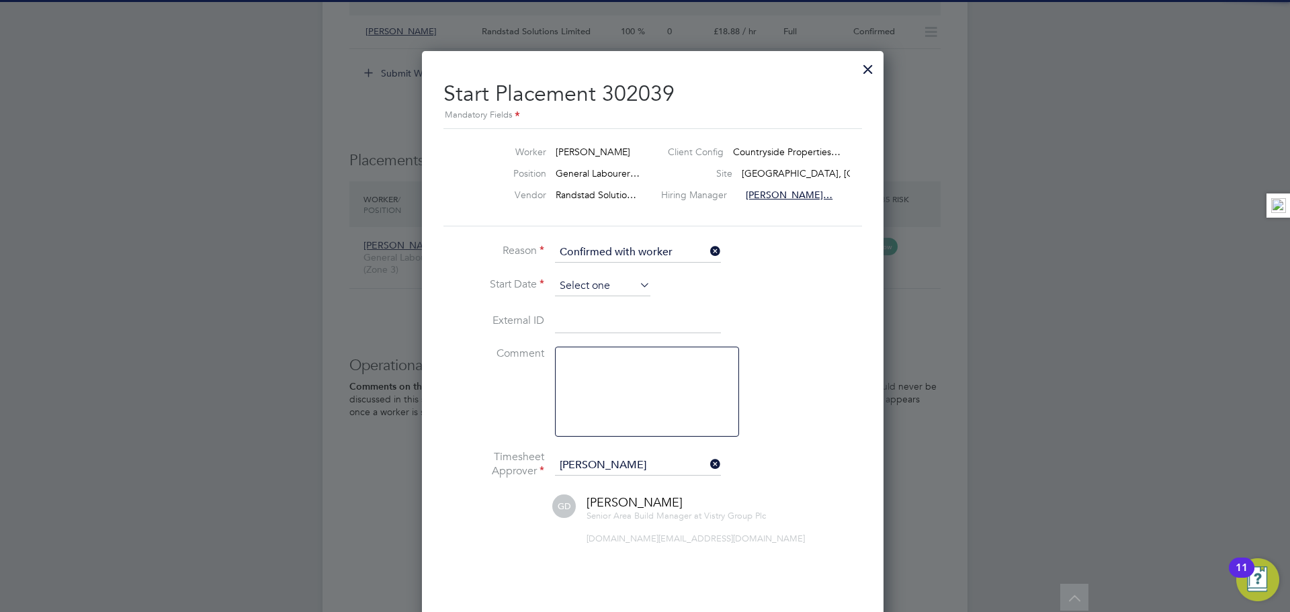
click at [595, 278] on input at bounding box center [602, 286] width 95 height 20
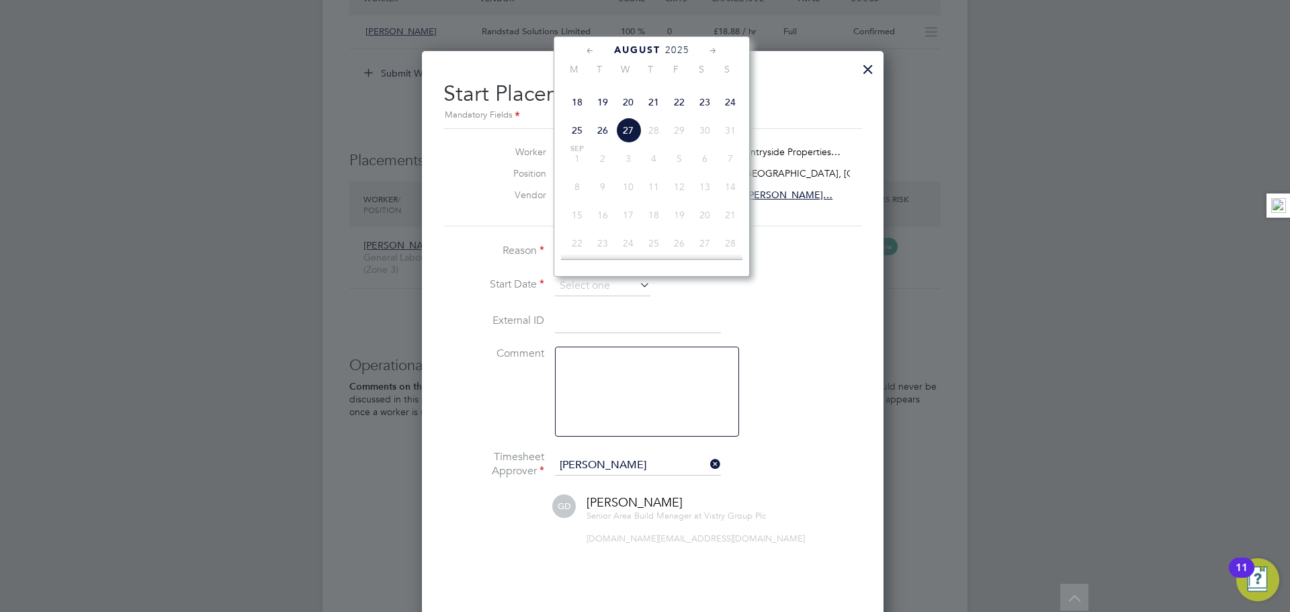
click at [603, 143] on span "26" at bounding box center [603, 131] width 26 height 26
type input "26 Aug 2025"
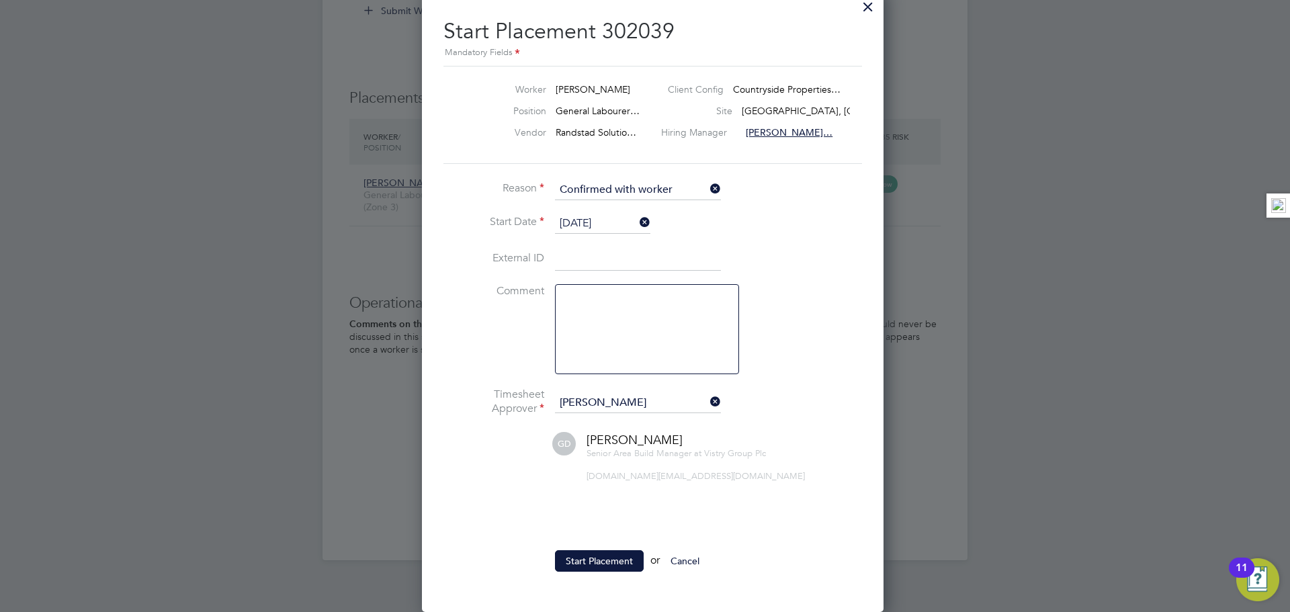
click at [591, 573] on li "Start Placement or Cancel" at bounding box center [645, 567] width 403 height 35
click at [592, 565] on button "Start Placement" at bounding box center [599, 561] width 89 height 22
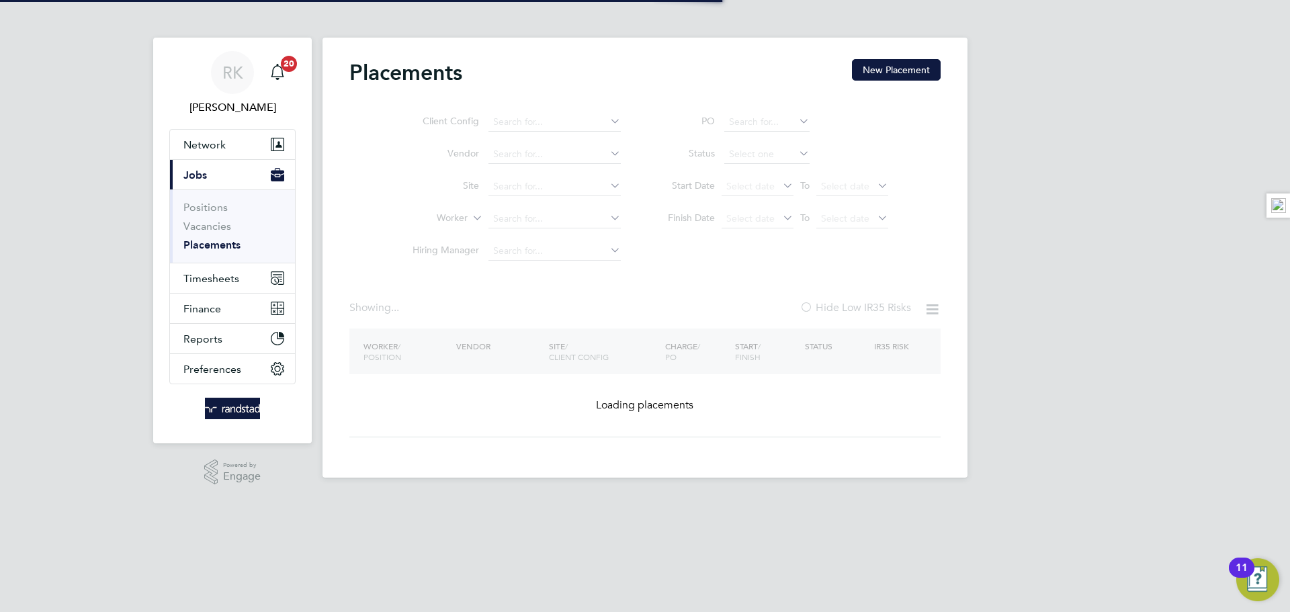
type input "[PERSON_NAME]"
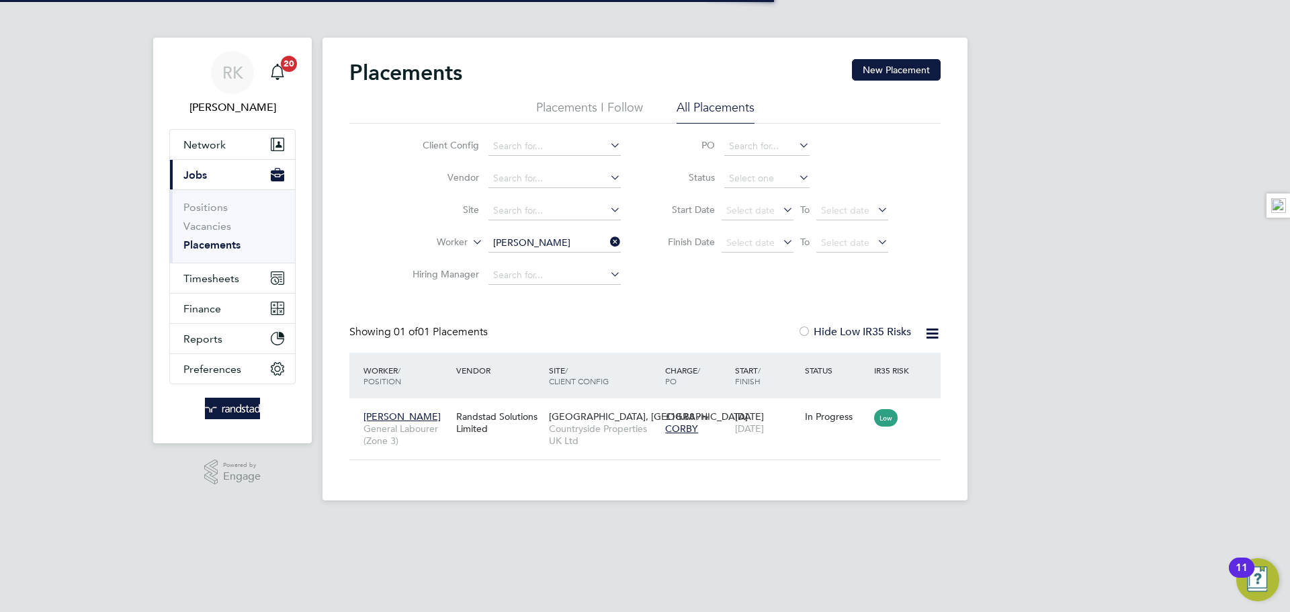
scroll to position [13, 63]
click at [202, 144] on span "Network" at bounding box center [204, 144] width 42 height 13
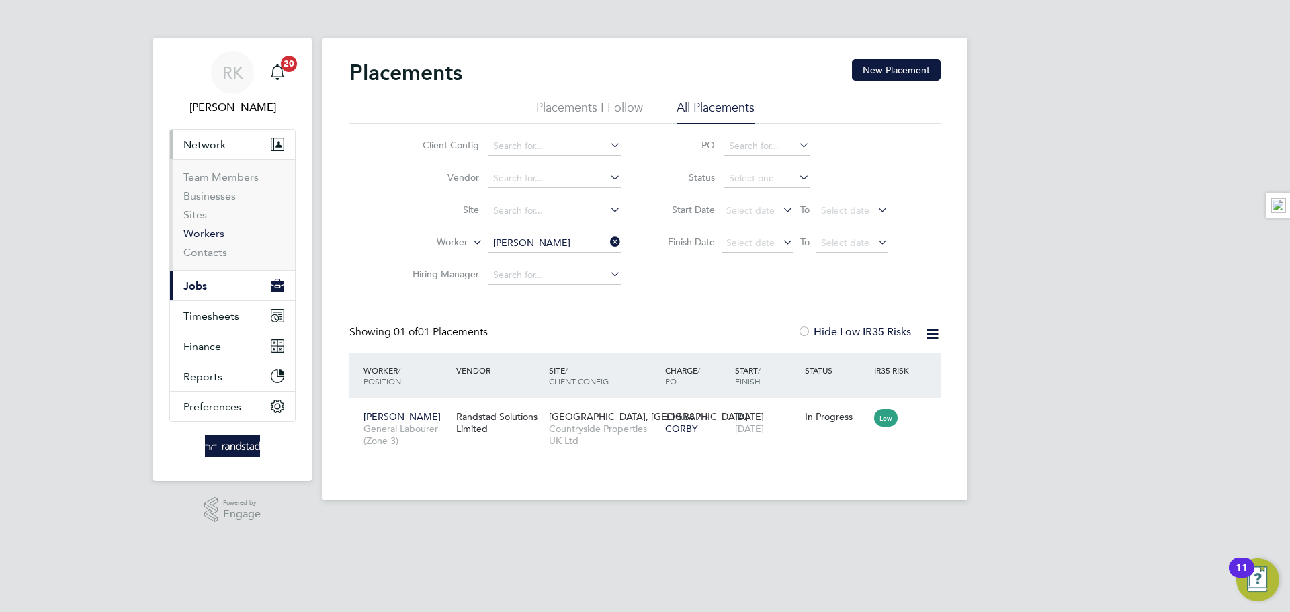
click at [204, 231] on link "Workers" at bounding box center [203, 233] width 41 height 13
